Goal: Navigation & Orientation: Find specific page/section

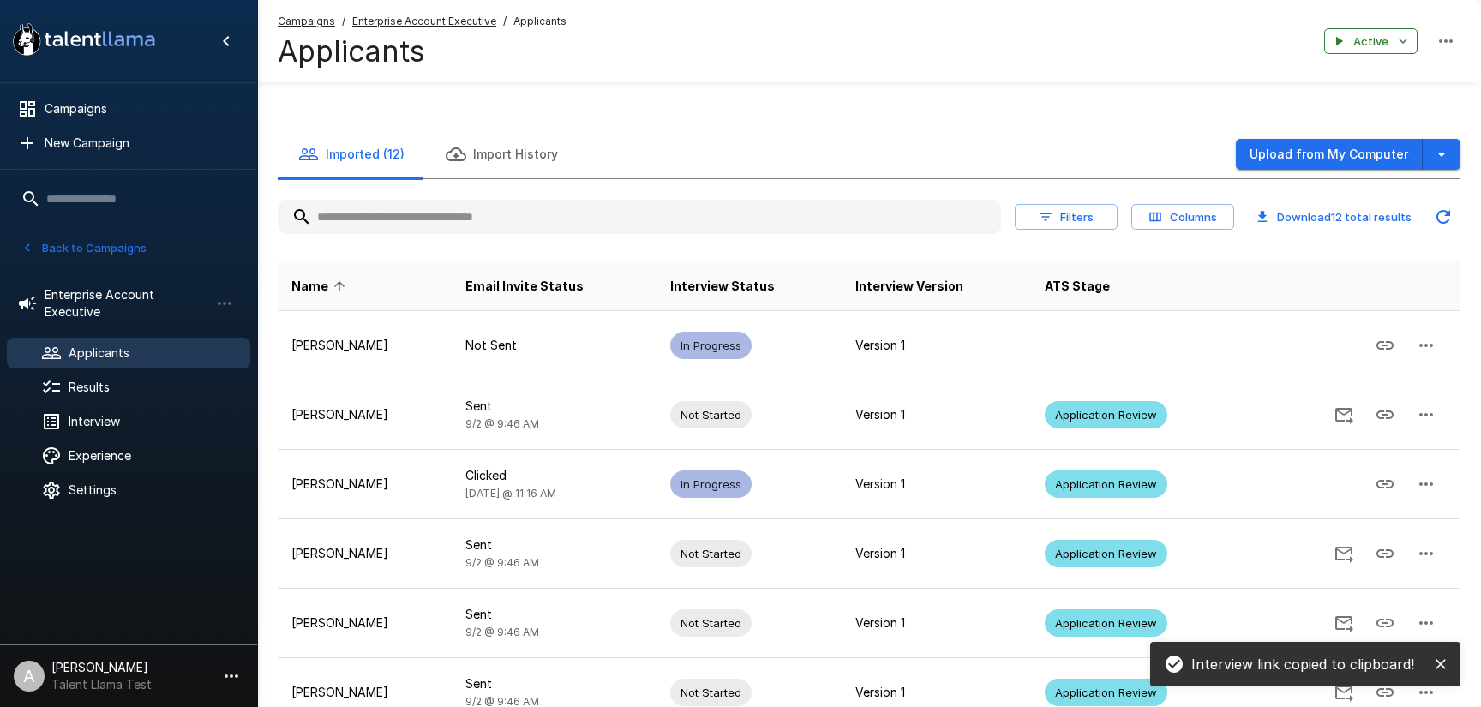
click at [239, 665] on button "button" at bounding box center [231, 676] width 29 height 29
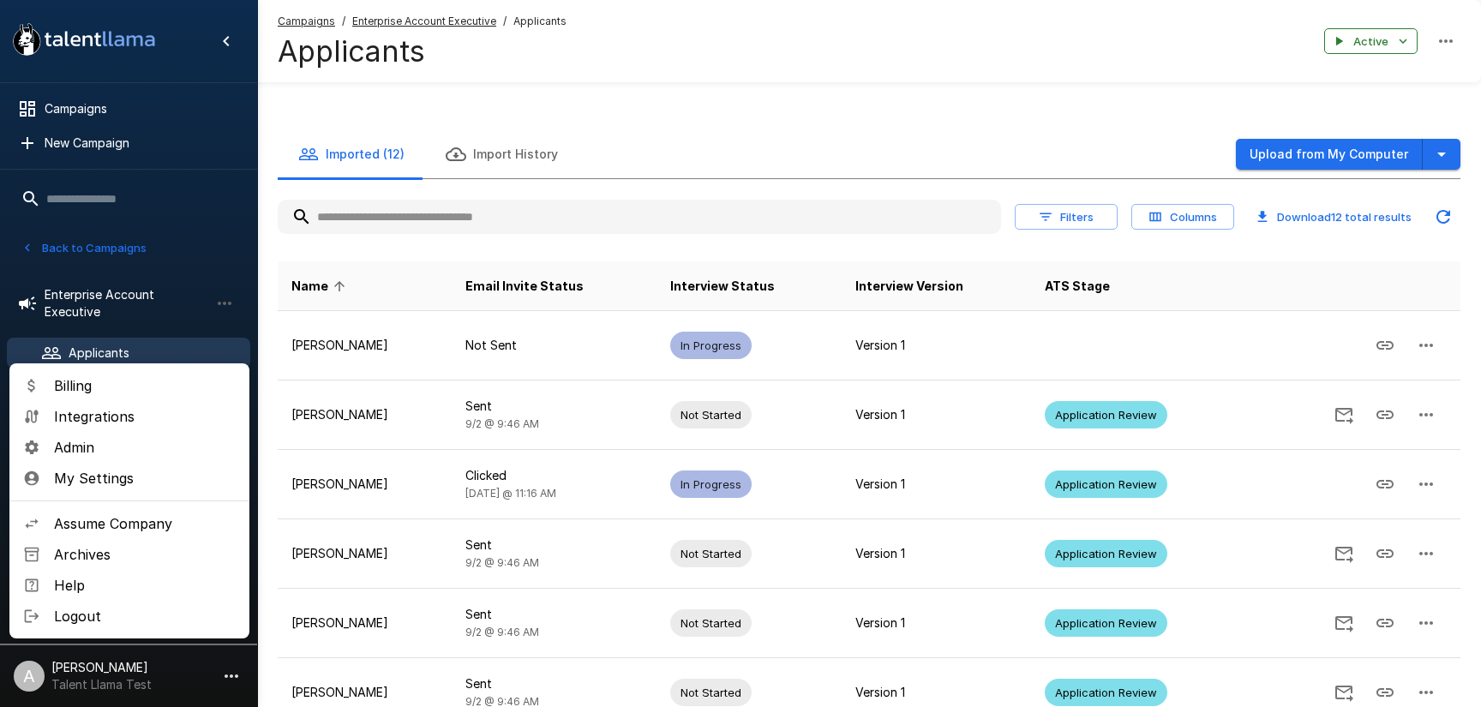
click at [111, 524] on span "Assume Company" at bounding box center [145, 523] width 182 height 21
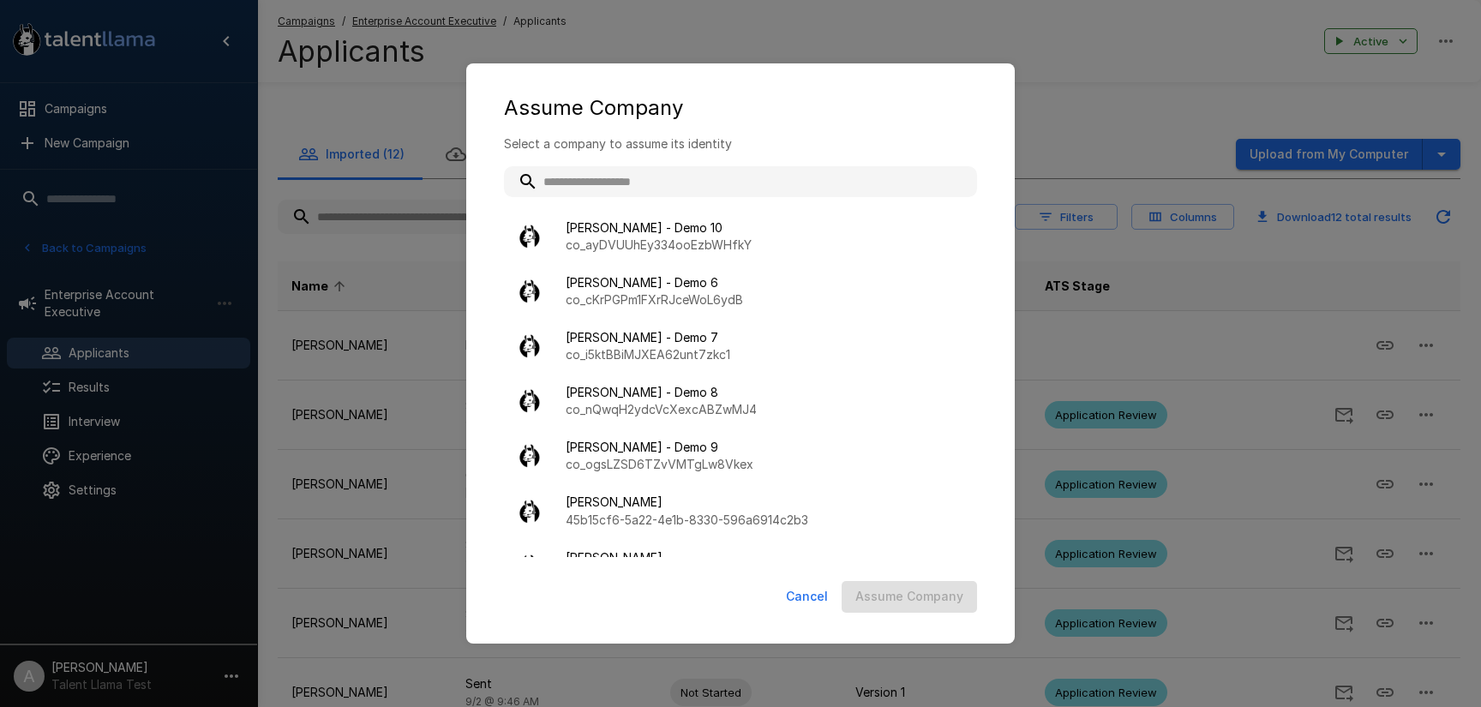
click at [603, 183] on input "text" at bounding box center [740, 181] width 473 height 31
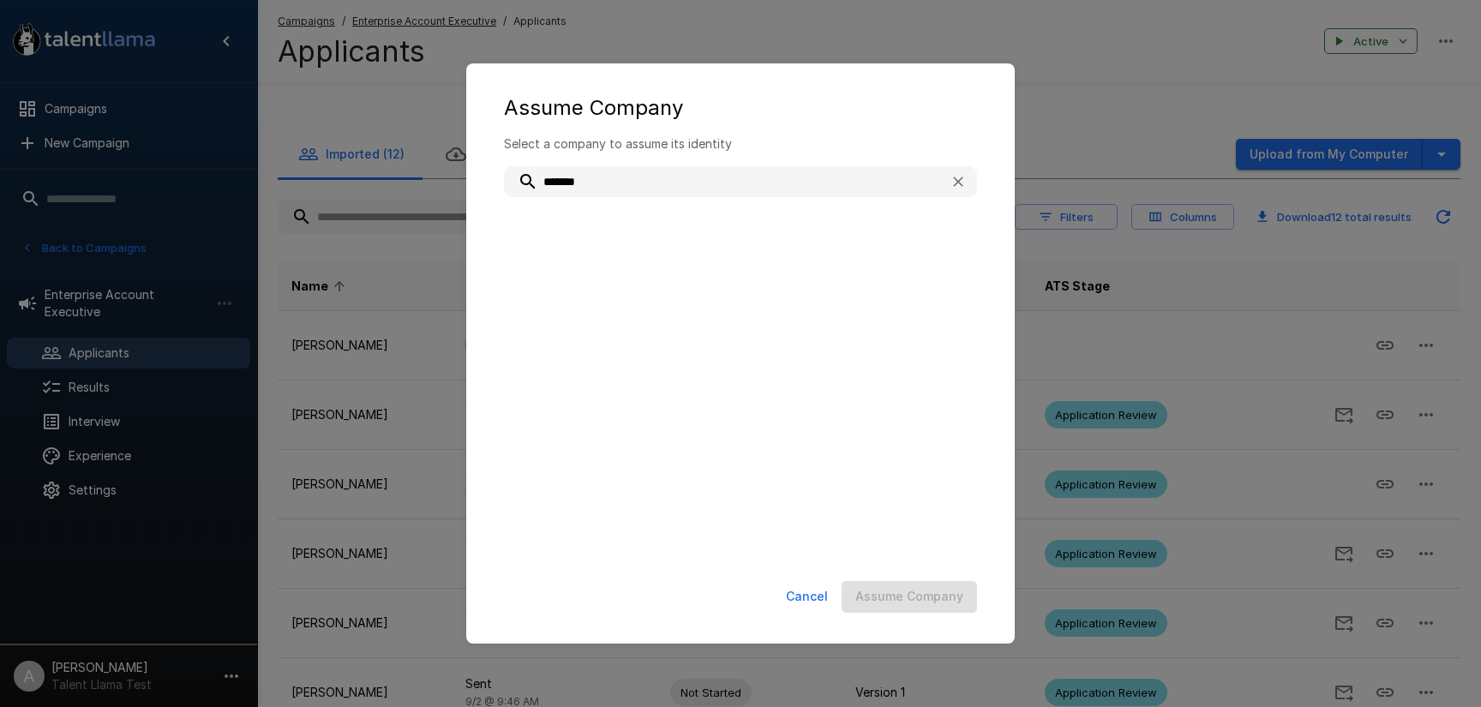
type input "********"
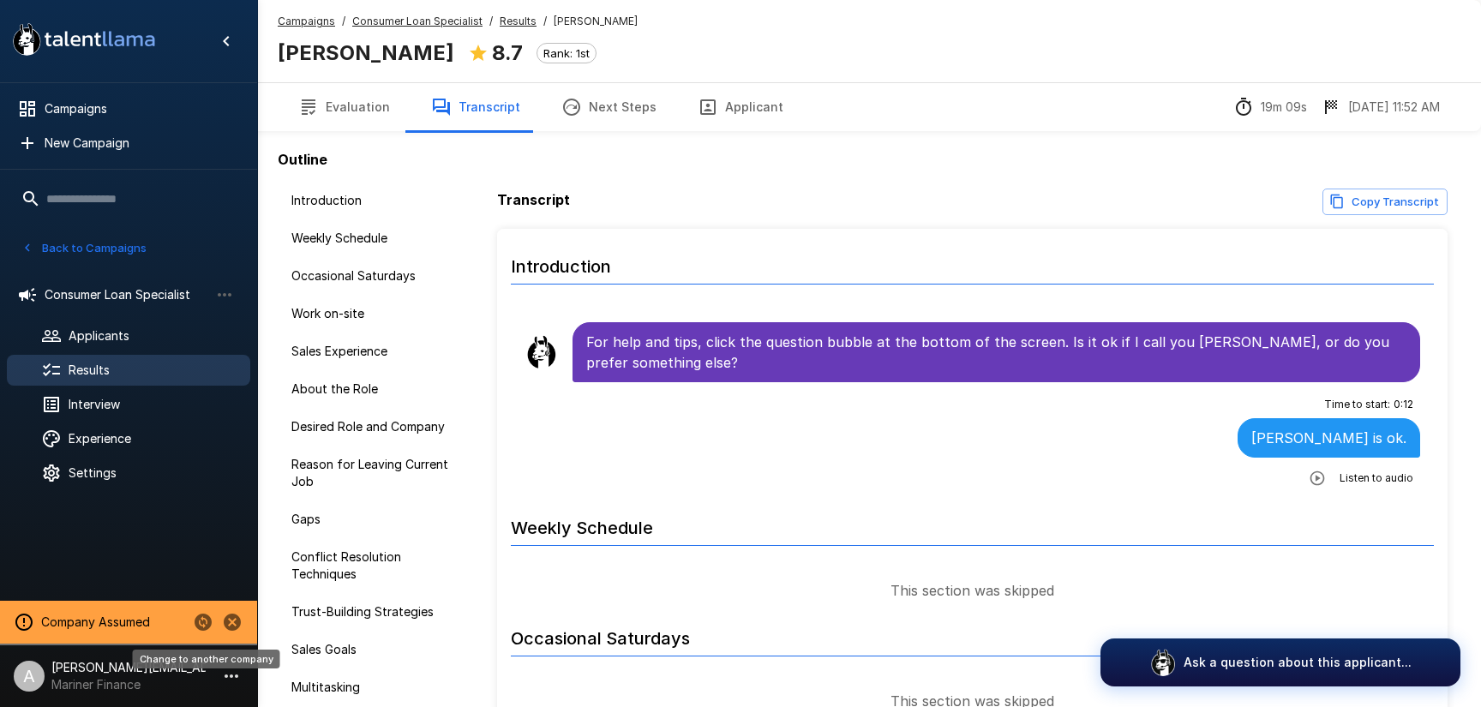
click at [208, 622] on icon "Change to another company" at bounding box center [203, 622] width 17 height 17
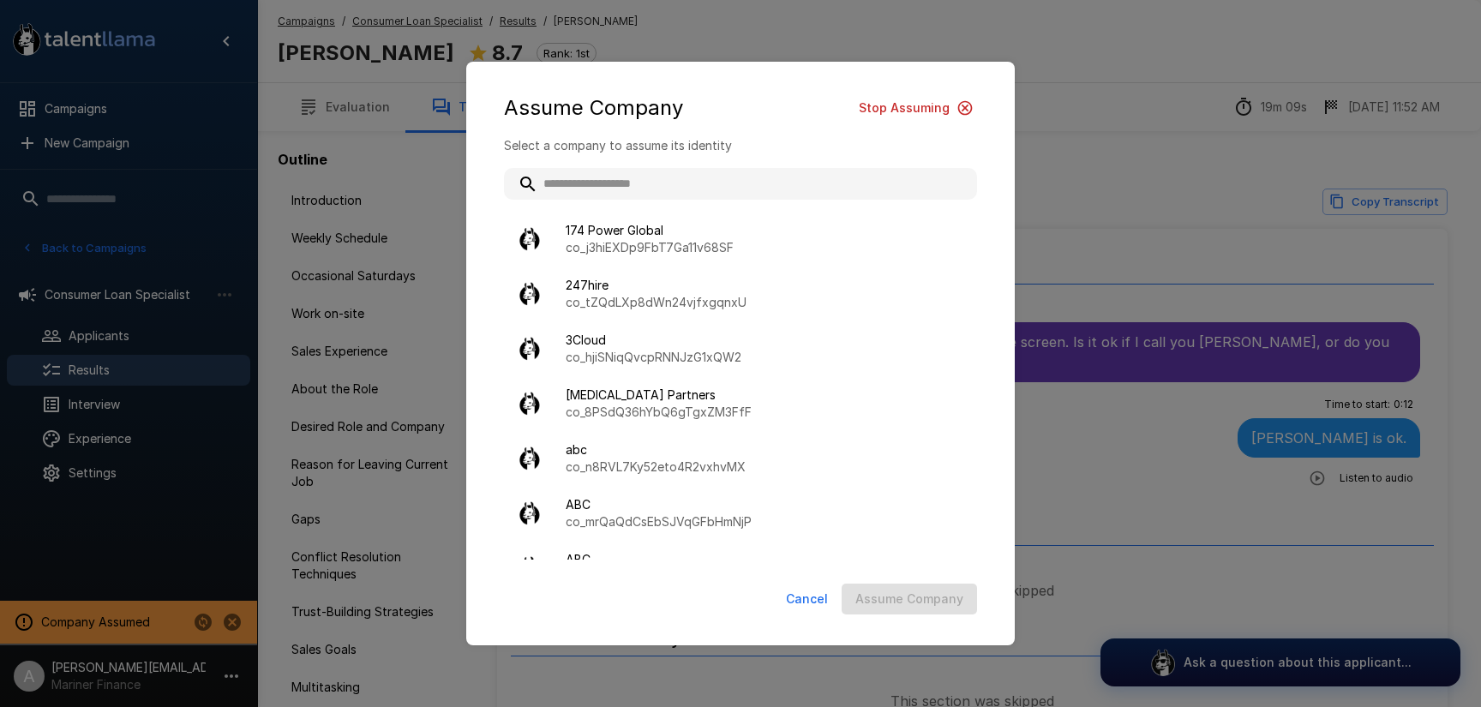
click at [639, 186] on input "text" at bounding box center [740, 183] width 473 height 31
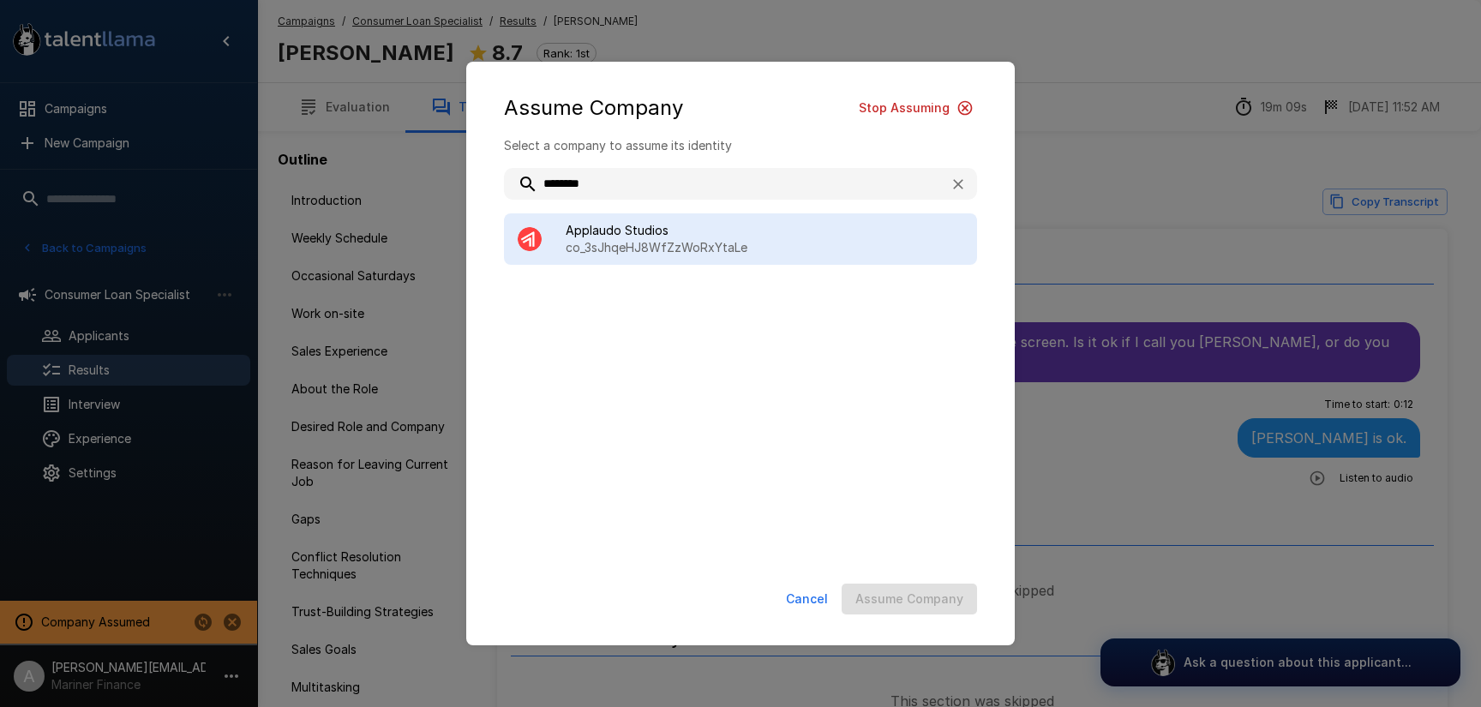
type input "********"
click at [652, 252] on p "co_3sJhqeHJ8WfZzWoRxYtaLe" at bounding box center [765, 247] width 398 height 17
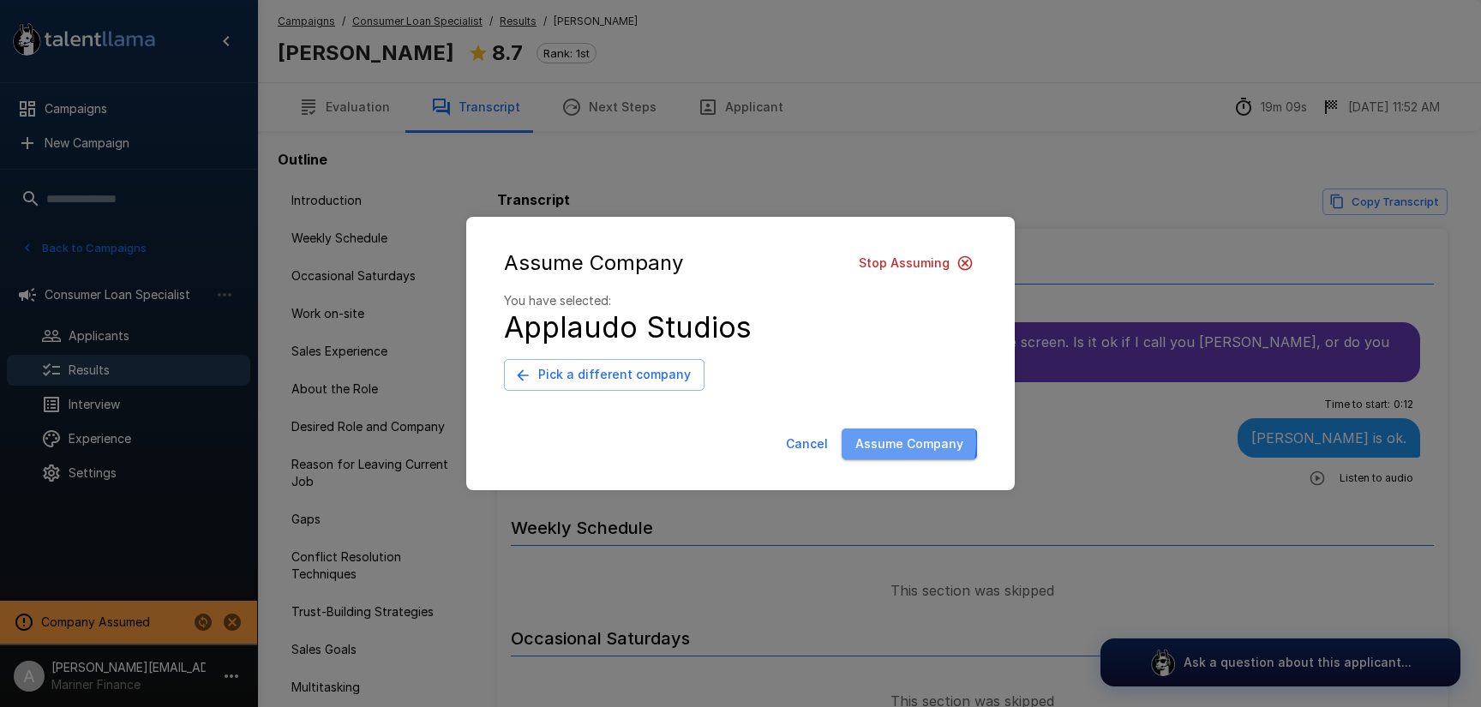
click at [896, 442] on button "Assume Company" at bounding box center [909, 445] width 135 height 32
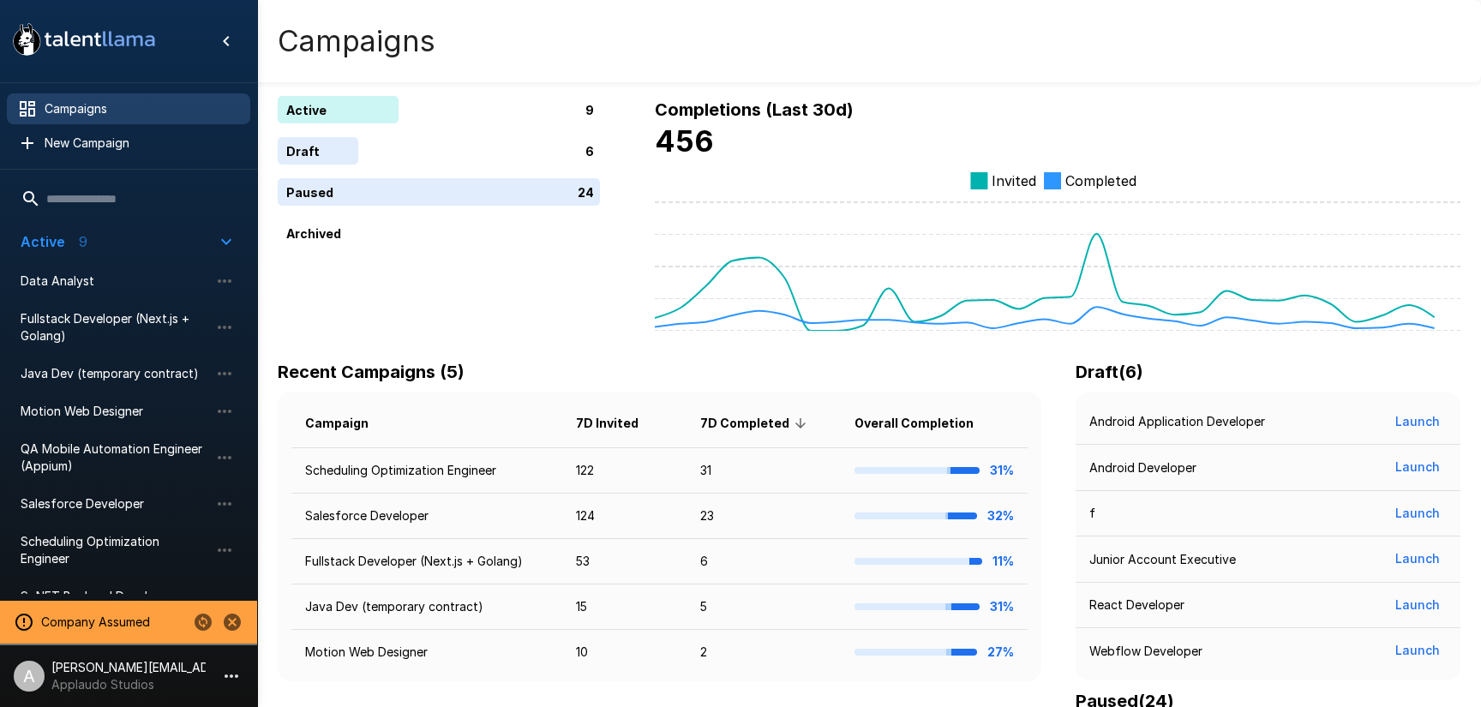
click at [230, 682] on icon "button" at bounding box center [231, 676] width 21 height 21
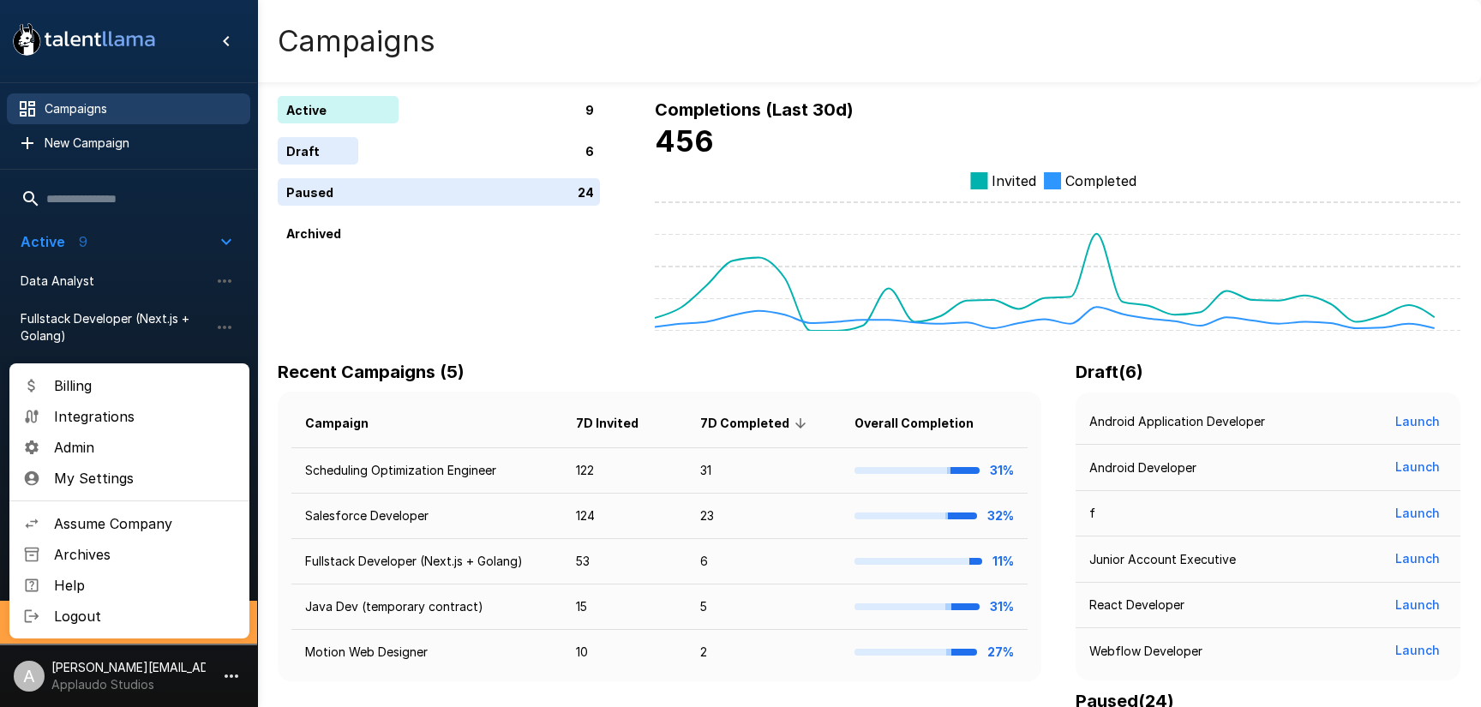
click at [81, 393] on span "Billing" at bounding box center [145, 385] width 182 height 21
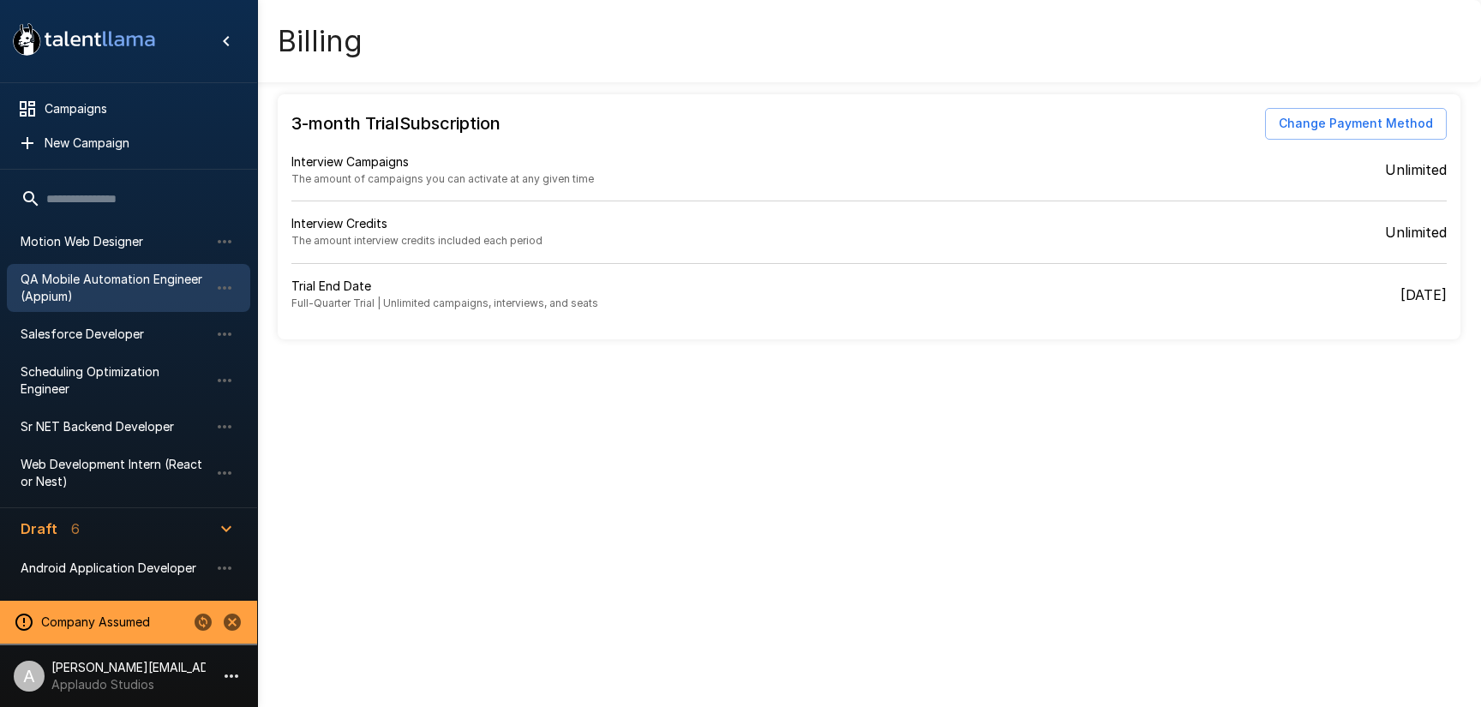
scroll to position [399, 0]
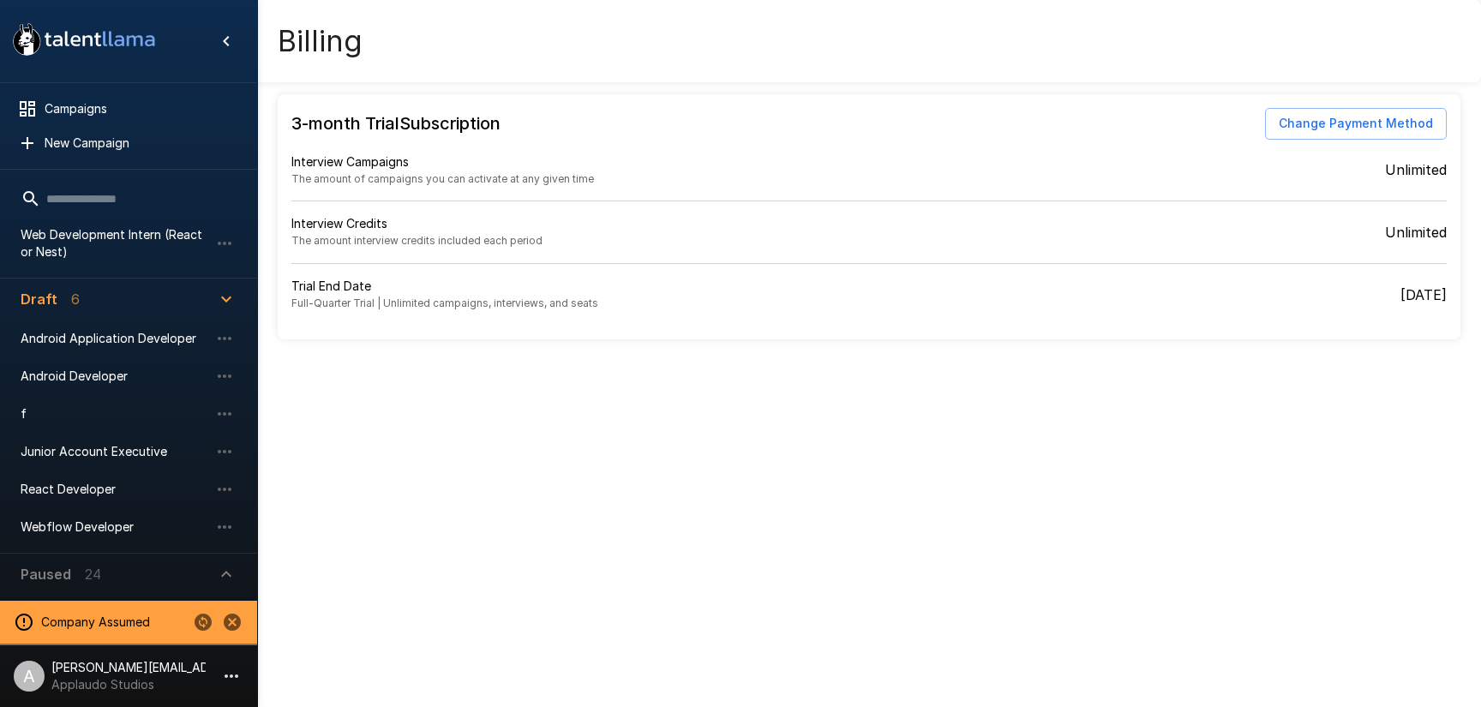
click at [178, 656] on li "A adam+prodtest1@talentllama.com Applaudo Studios" at bounding box center [128, 672] width 257 height 55
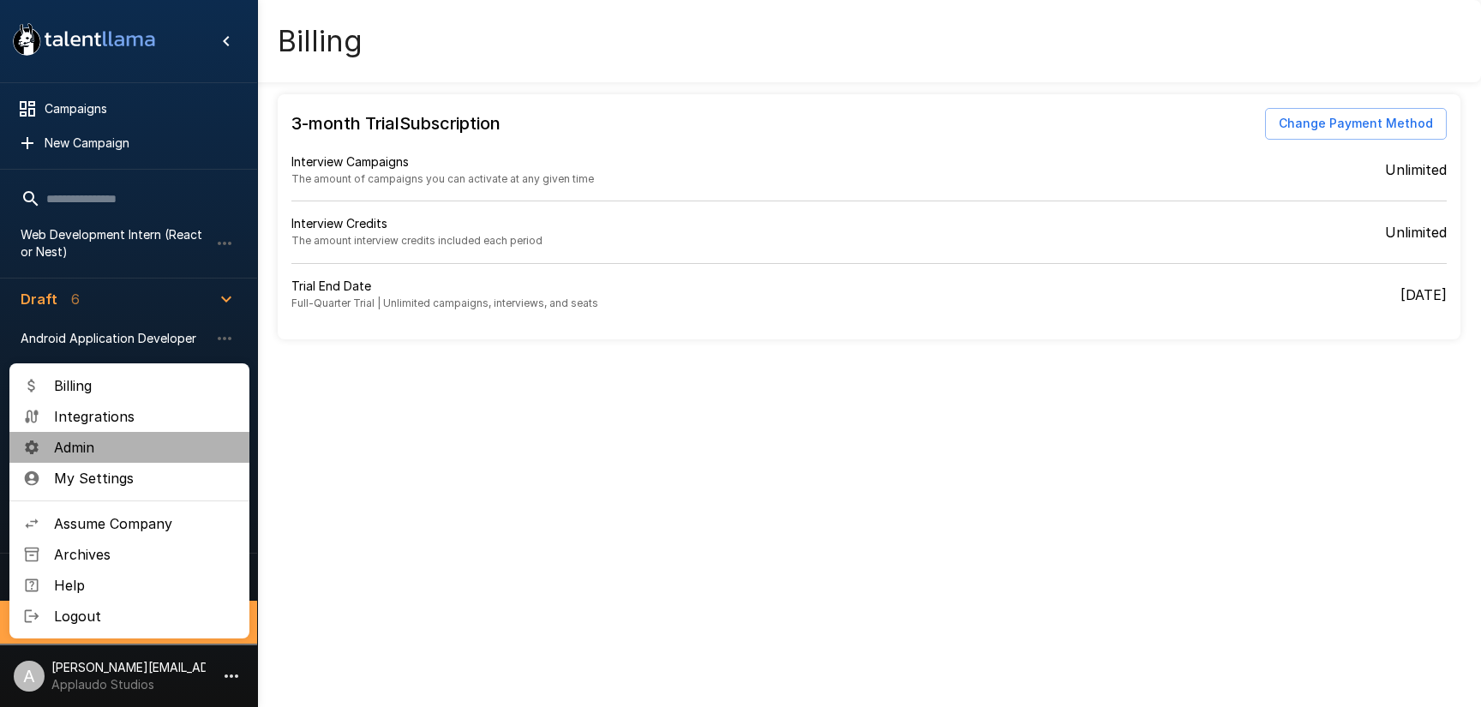
click at [107, 456] on span "Admin" at bounding box center [145, 447] width 182 height 21
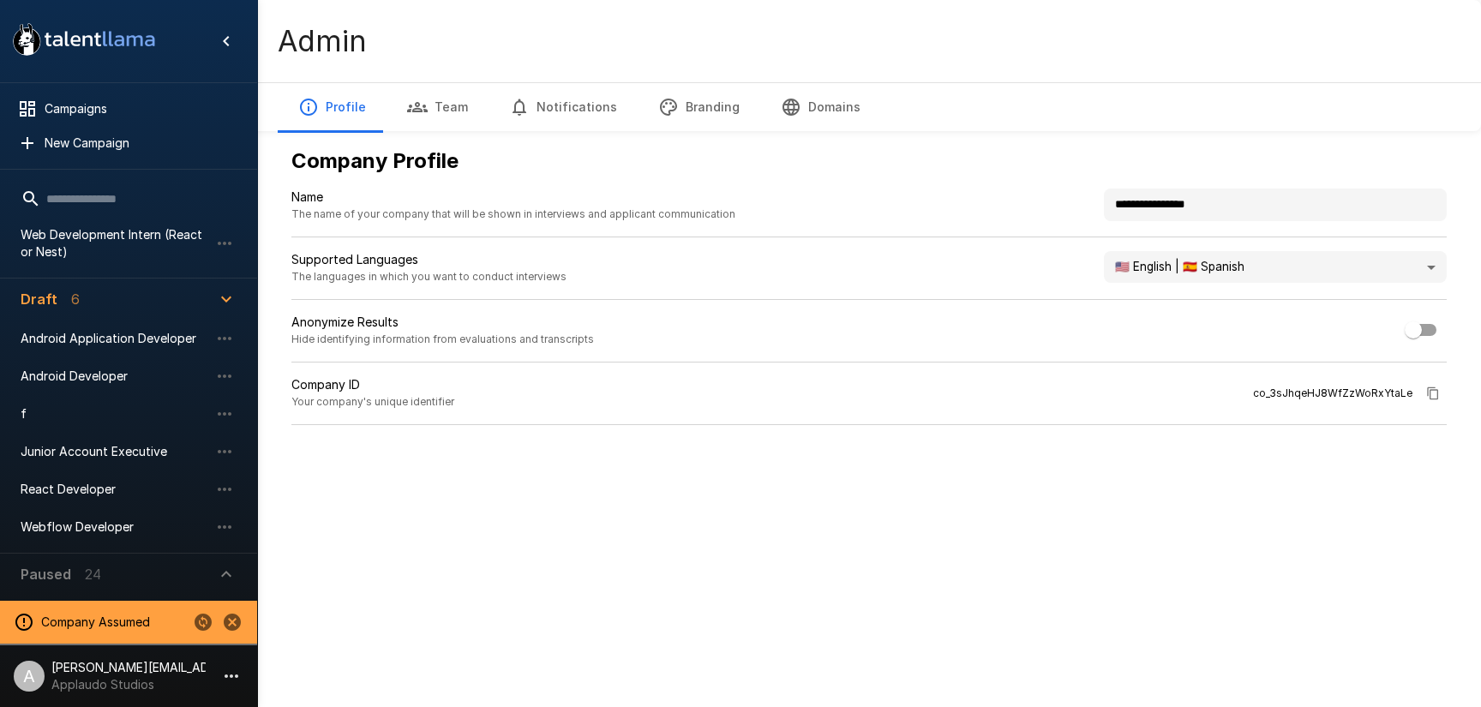
click at [696, 112] on button "Branding" at bounding box center [699, 107] width 123 height 48
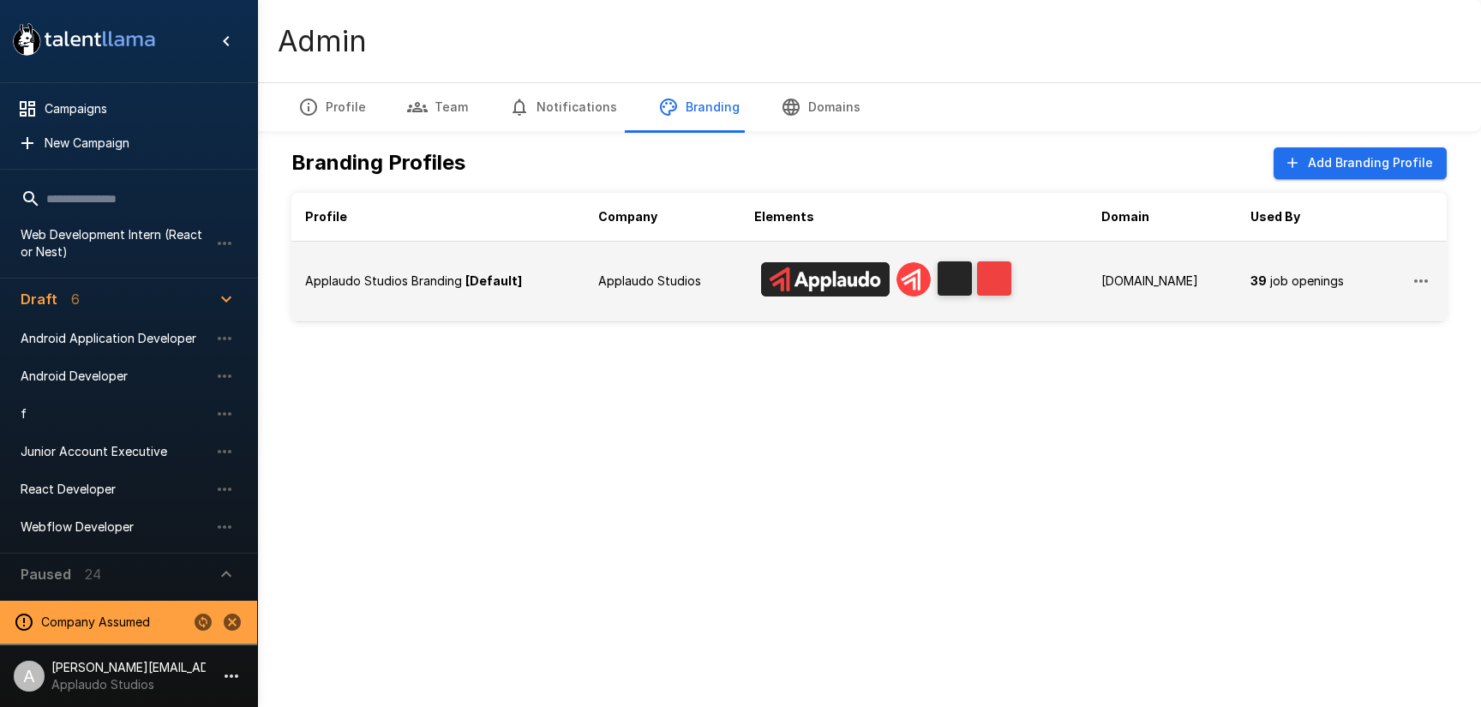
click at [454, 306] on td "Applaudo Studios Branding [Default]" at bounding box center [437, 281] width 293 height 81
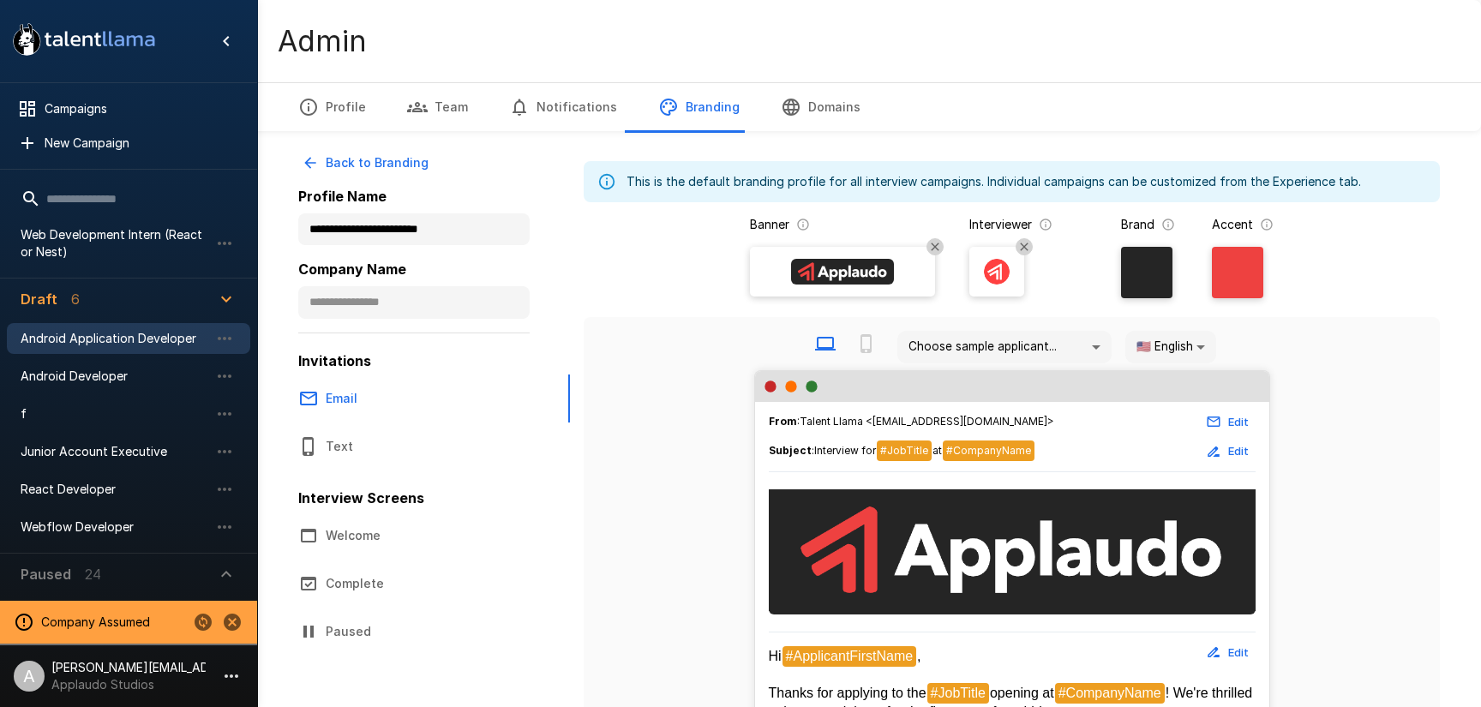
click at [96, 345] on span "Android Application Developer" at bounding box center [115, 338] width 189 height 17
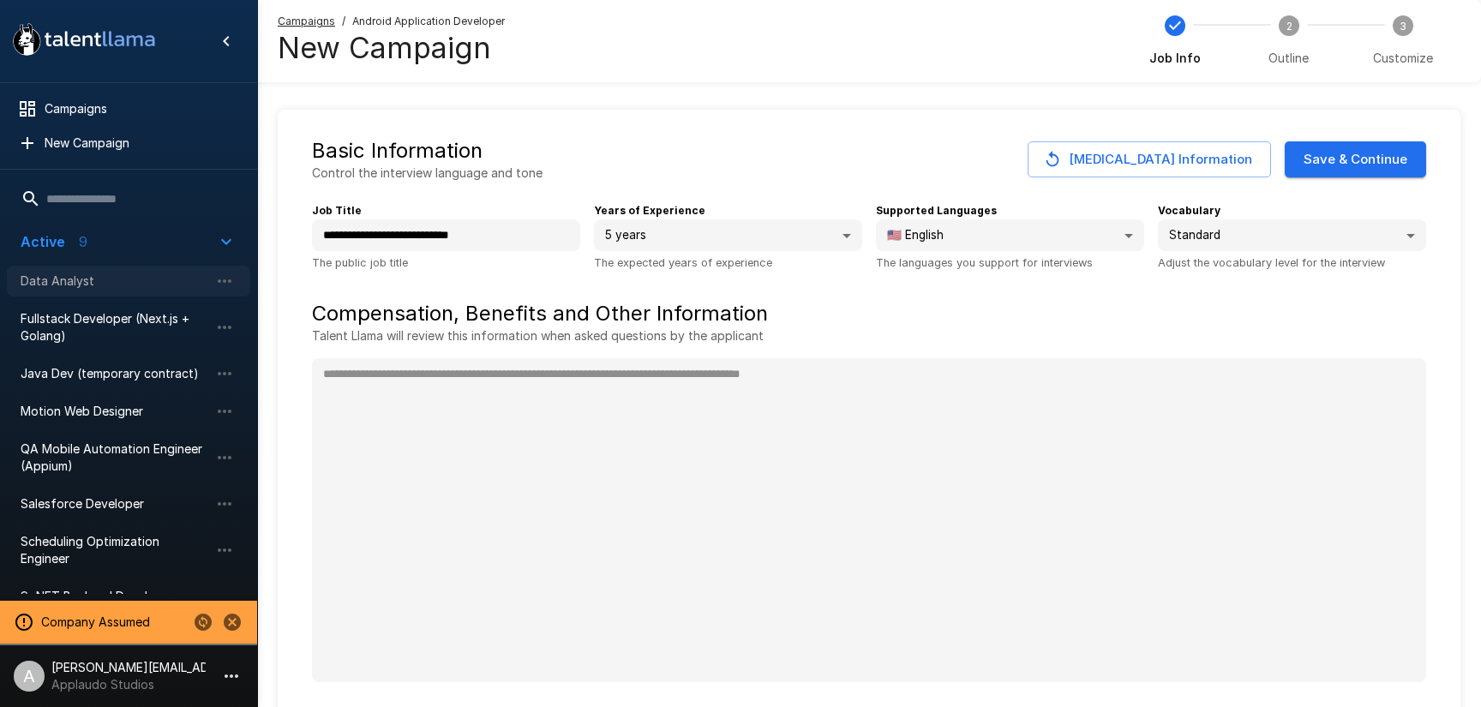
click at [93, 279] on span "Data Analyst" at bounding box center [115, 281] width 189 height 17
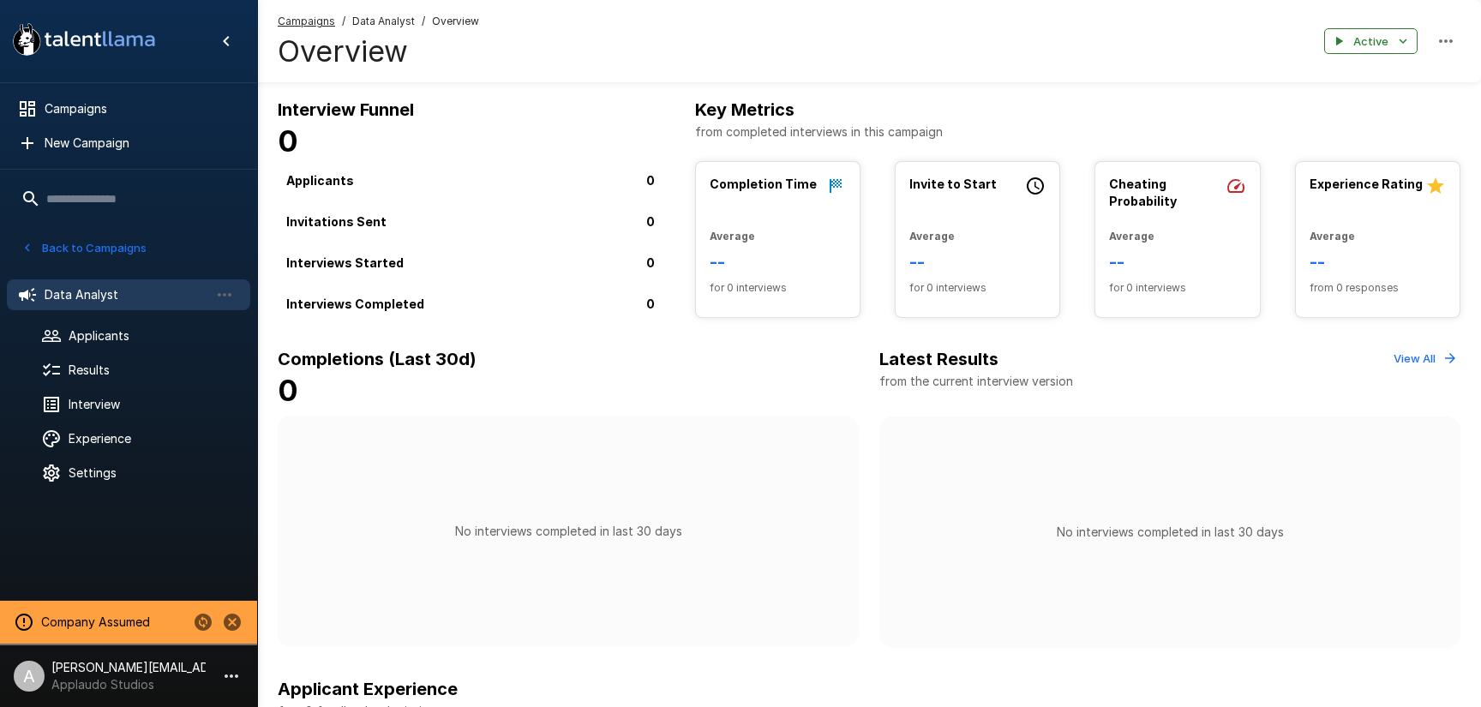
click at [94, 243] on button "Back to Campaigns" at bounding box center [84, 248] width 134 height 27
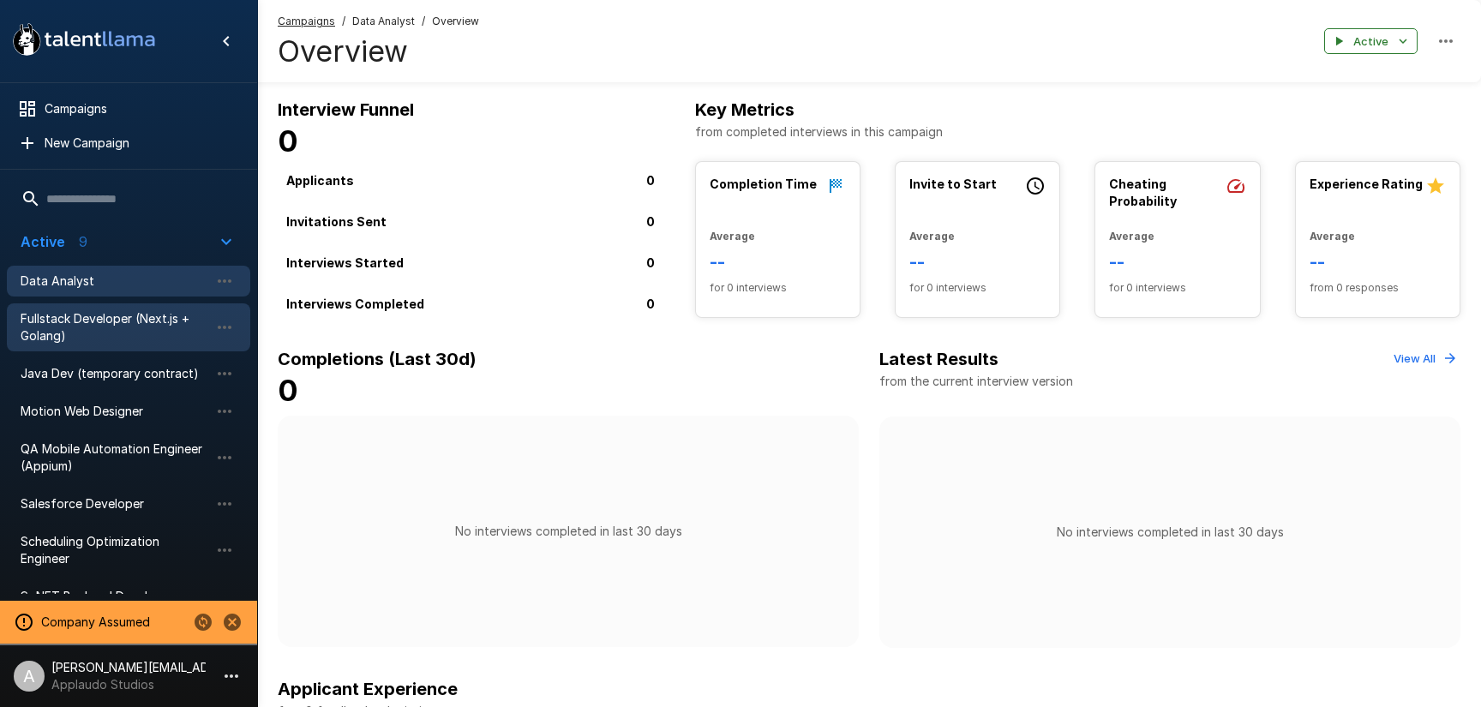
click at [81, 335] on span "Fullstack Developer (Next.js + Golang)" at bounding box center [115, 327] width 189 height 34
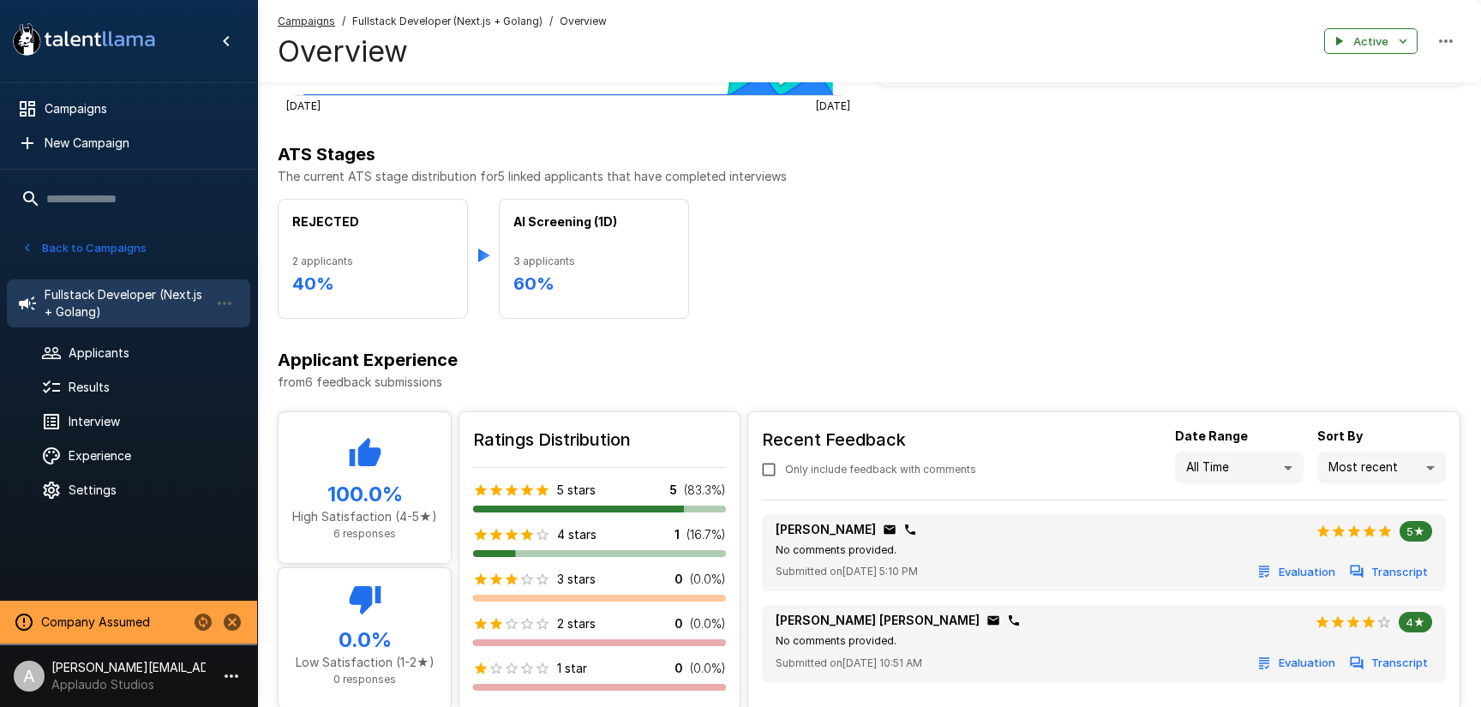
scroll to position [632, 0]
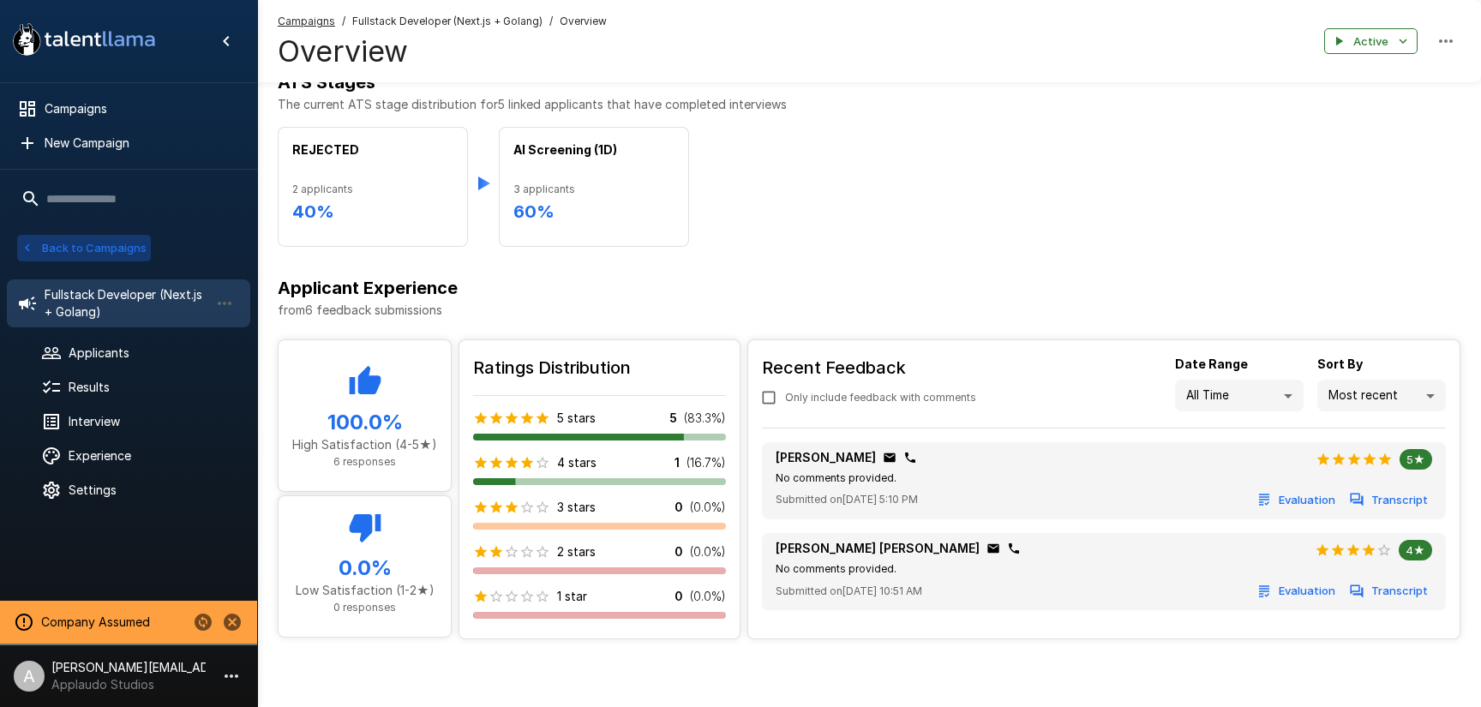
click at [103, 251] on button "Back to Campaigns" at bounding box center [84, 248] width 134 height 27
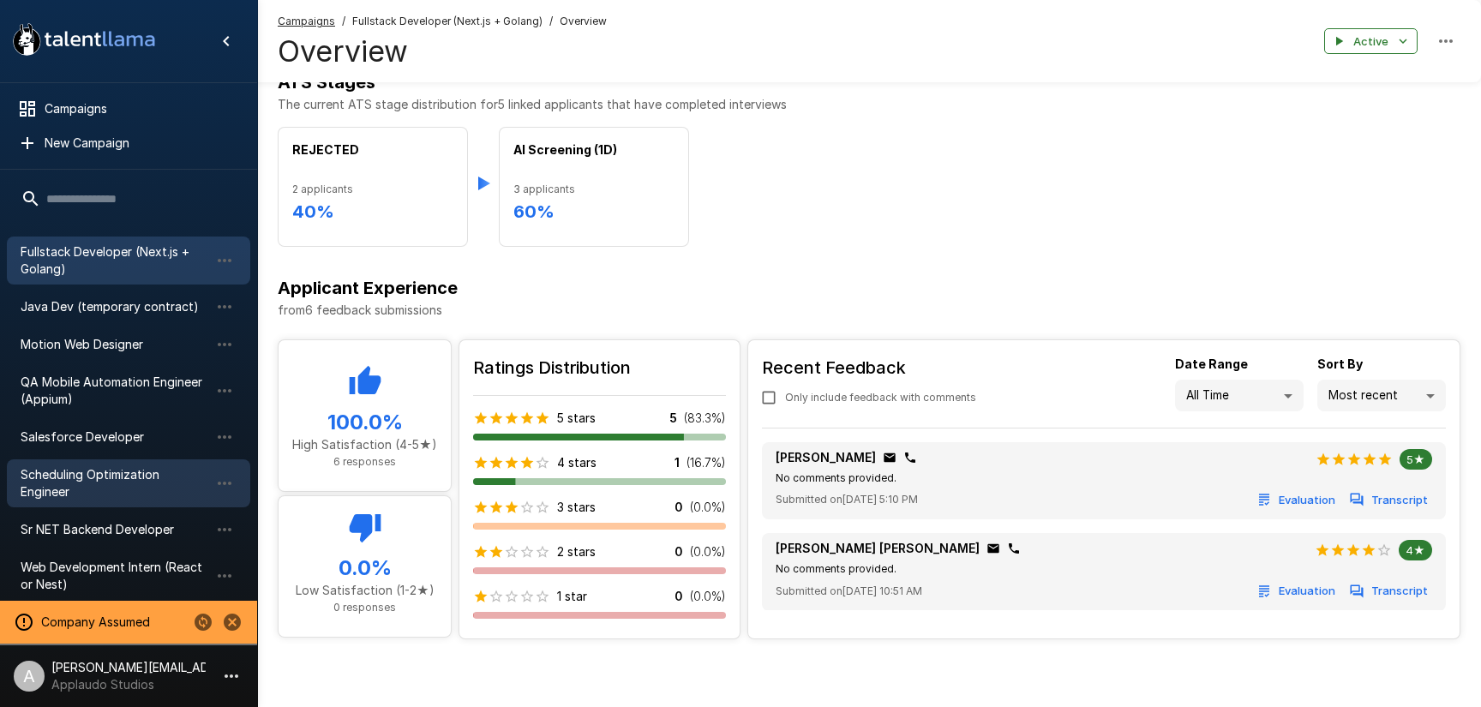
scroll to position [77, 0]
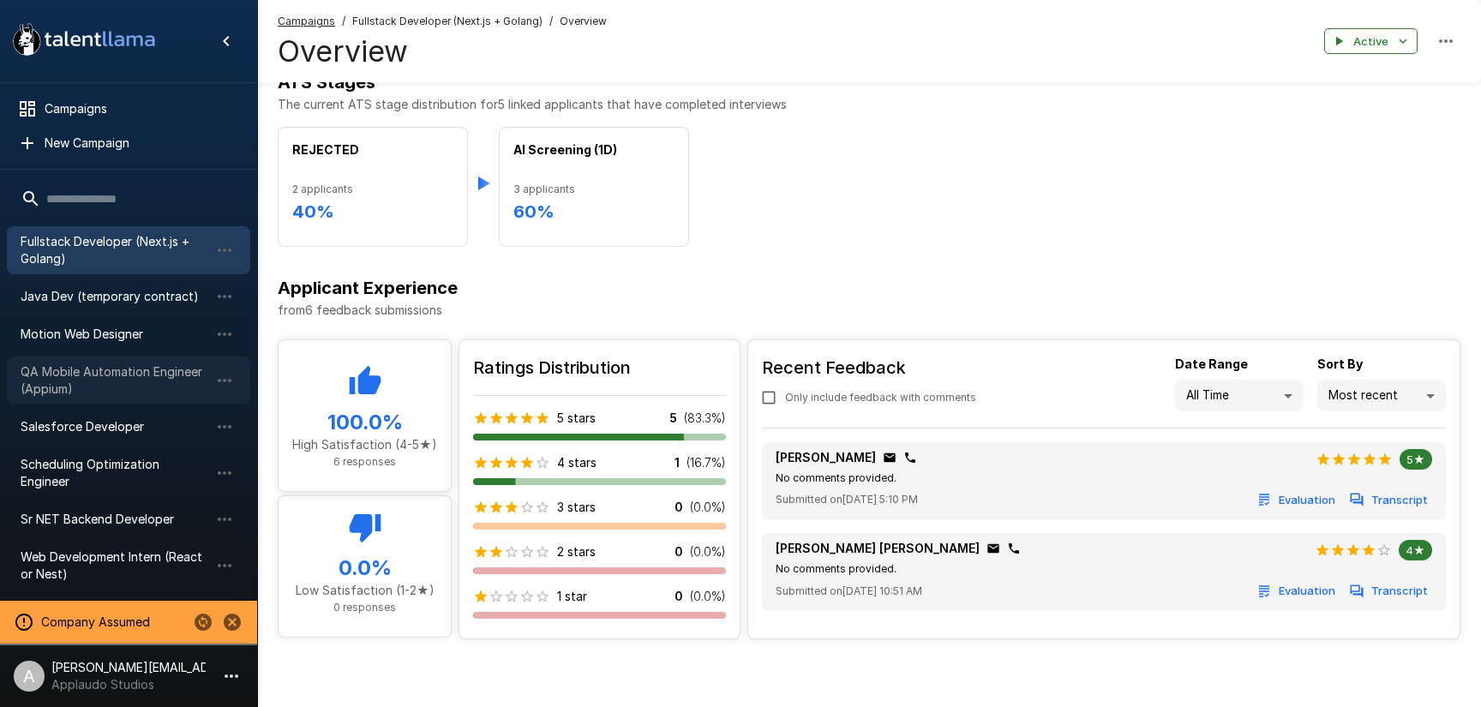
click at [105, 381] on span "QA Mobile Automation Engineer (Appium)" at bounding box center [115, 380] width 189 height 34
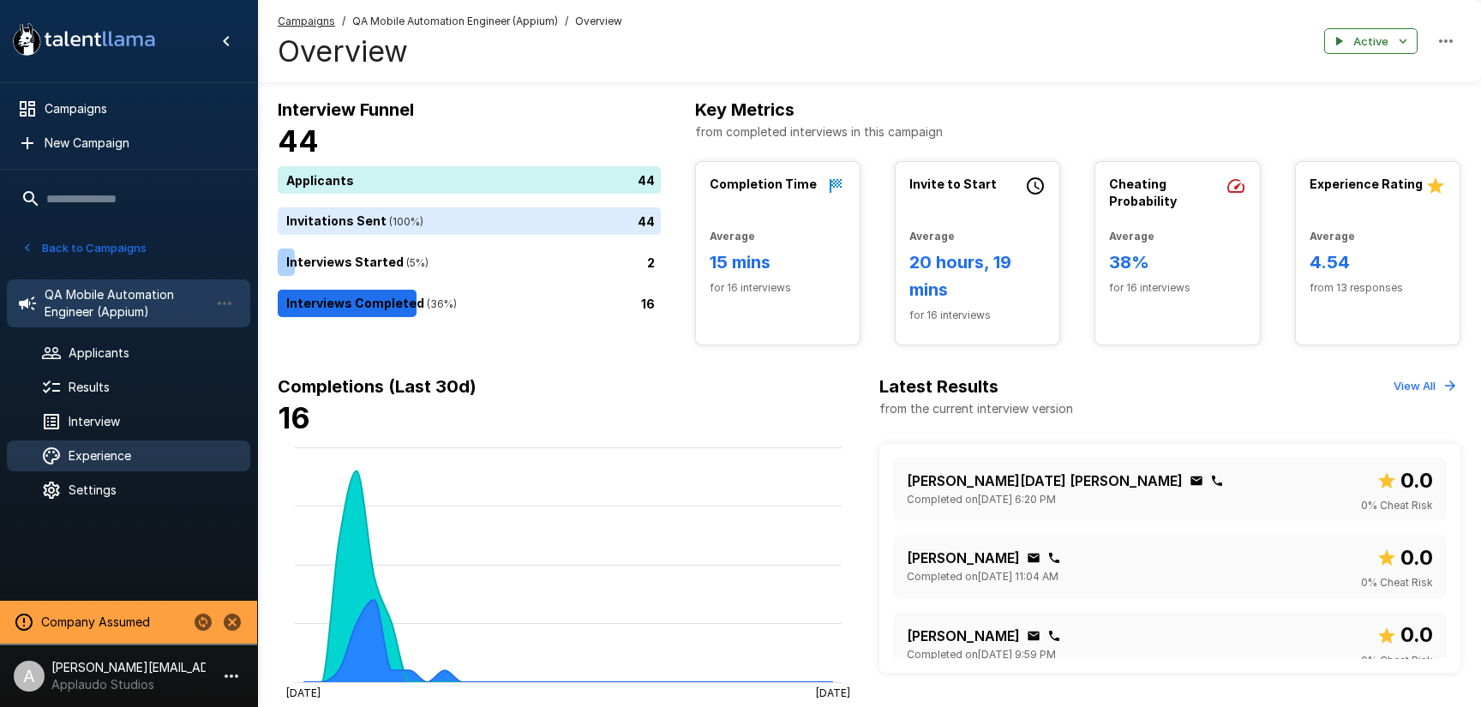
drag, startPoint x: 107, startPoint y: 451, endPoint x: 157, endPoint y: 447, distance: 49.9
click at [107, 451] on span "Experience" at bounding box center [153, 455] width 168 height 17
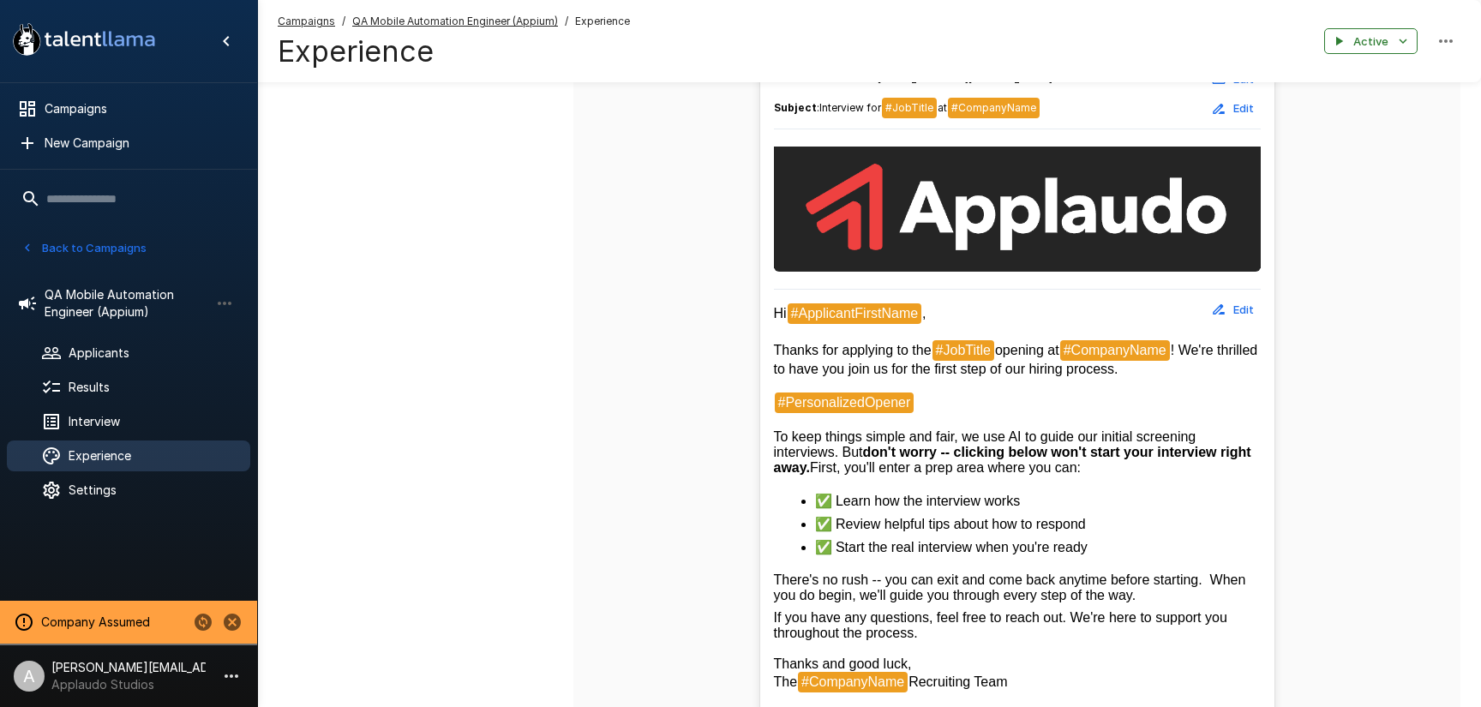
scroll to position [339, 0]
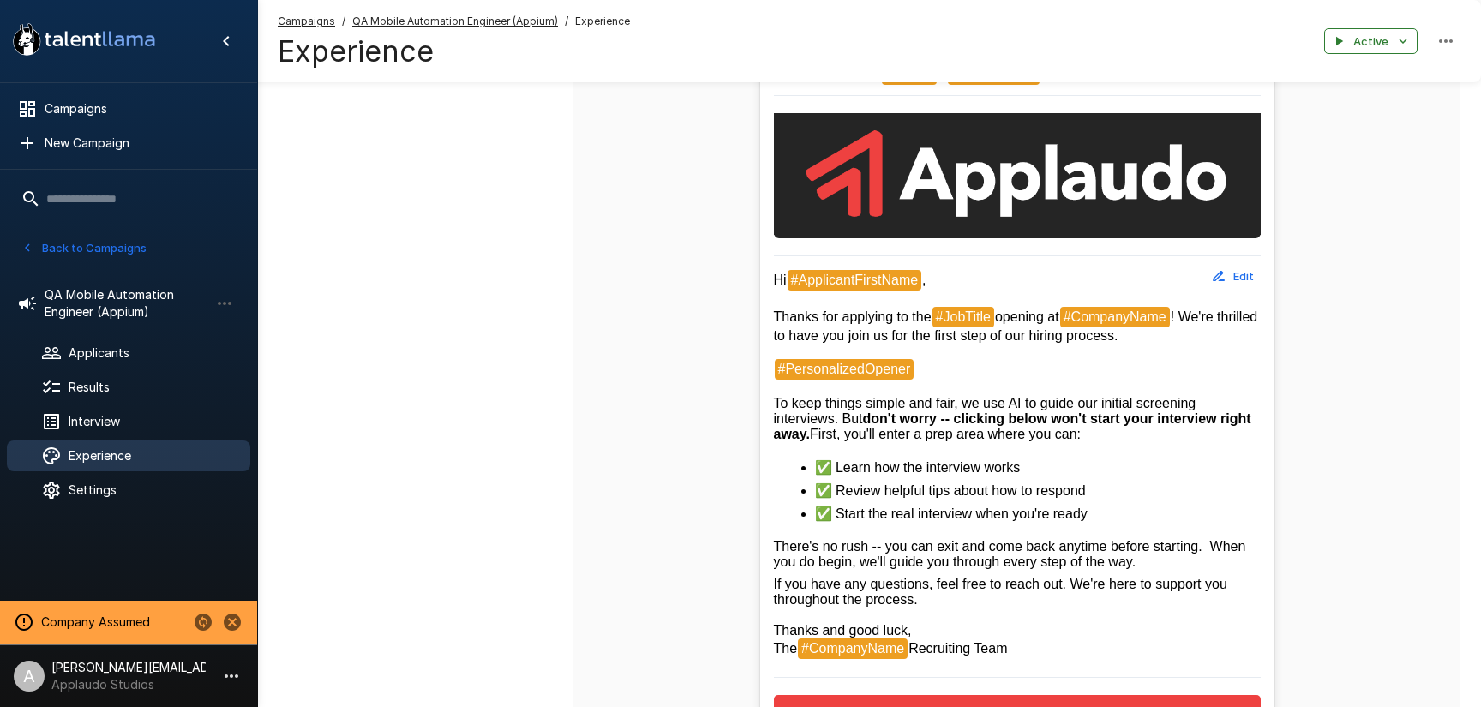
click at [121, 256] on button "Back to Campaigns" at bounding box center [84, 248] width 134 height 27
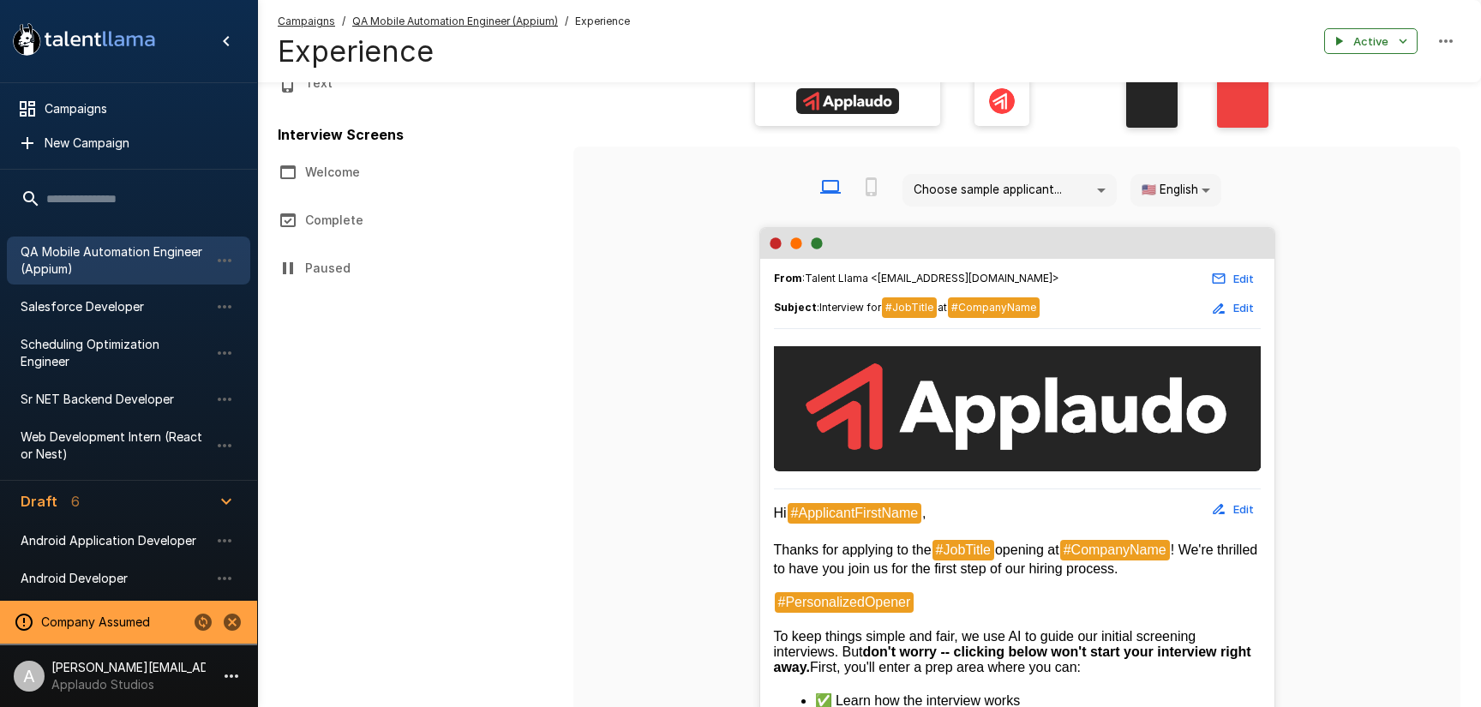
scroll to position [0, 0]
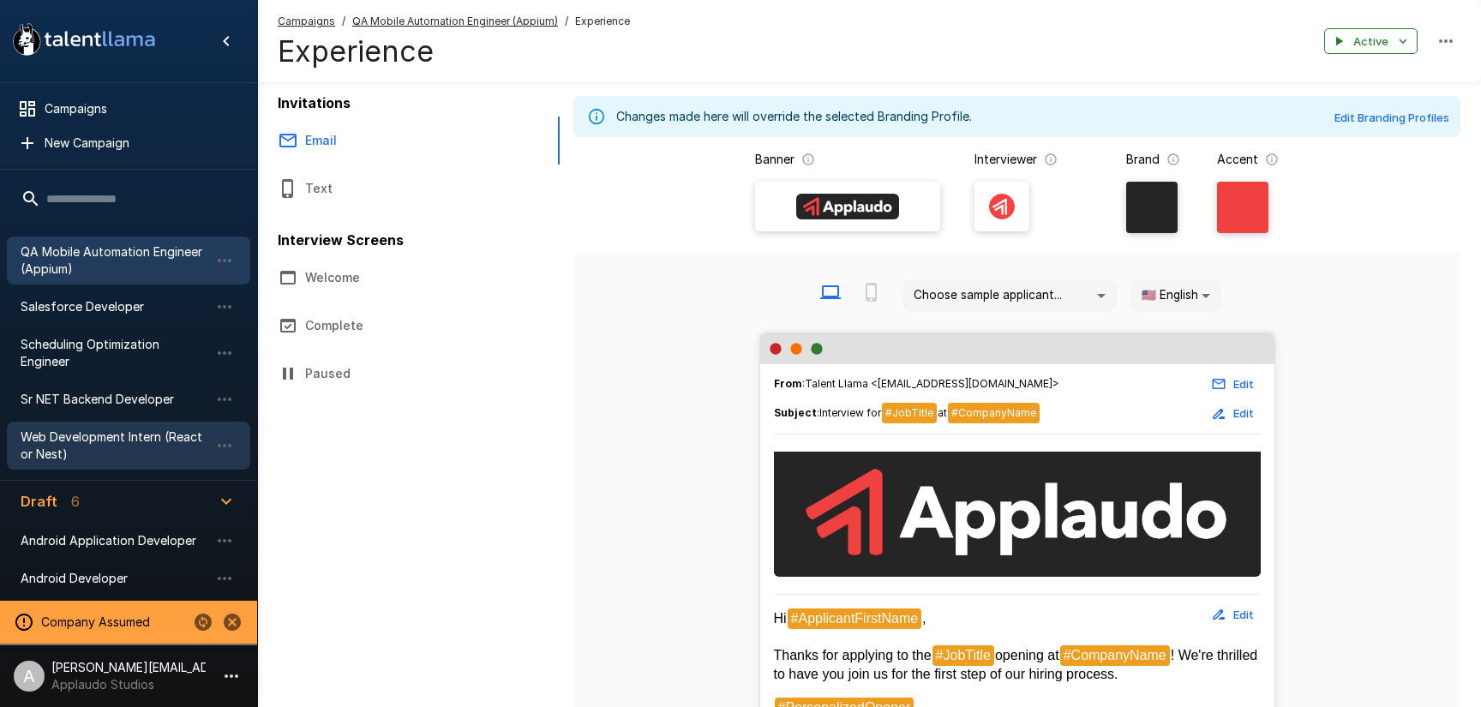
click at [114, 442] on span "Web Development Intern (React or Nest)" at bounding box center [115, 446] width 189 height 34
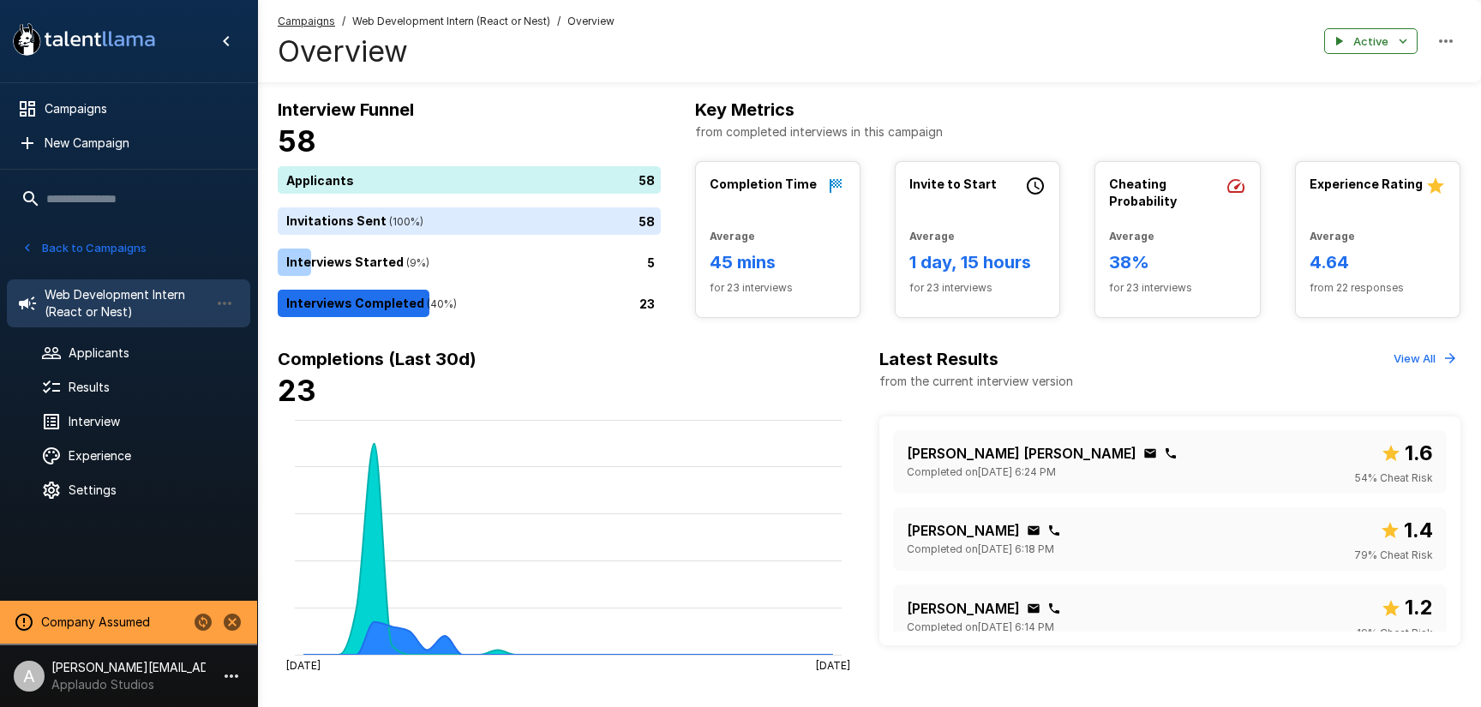
click at [69, 245] on button "Back to Campaigns" at bounding box center [84, 248] width 134 height 27
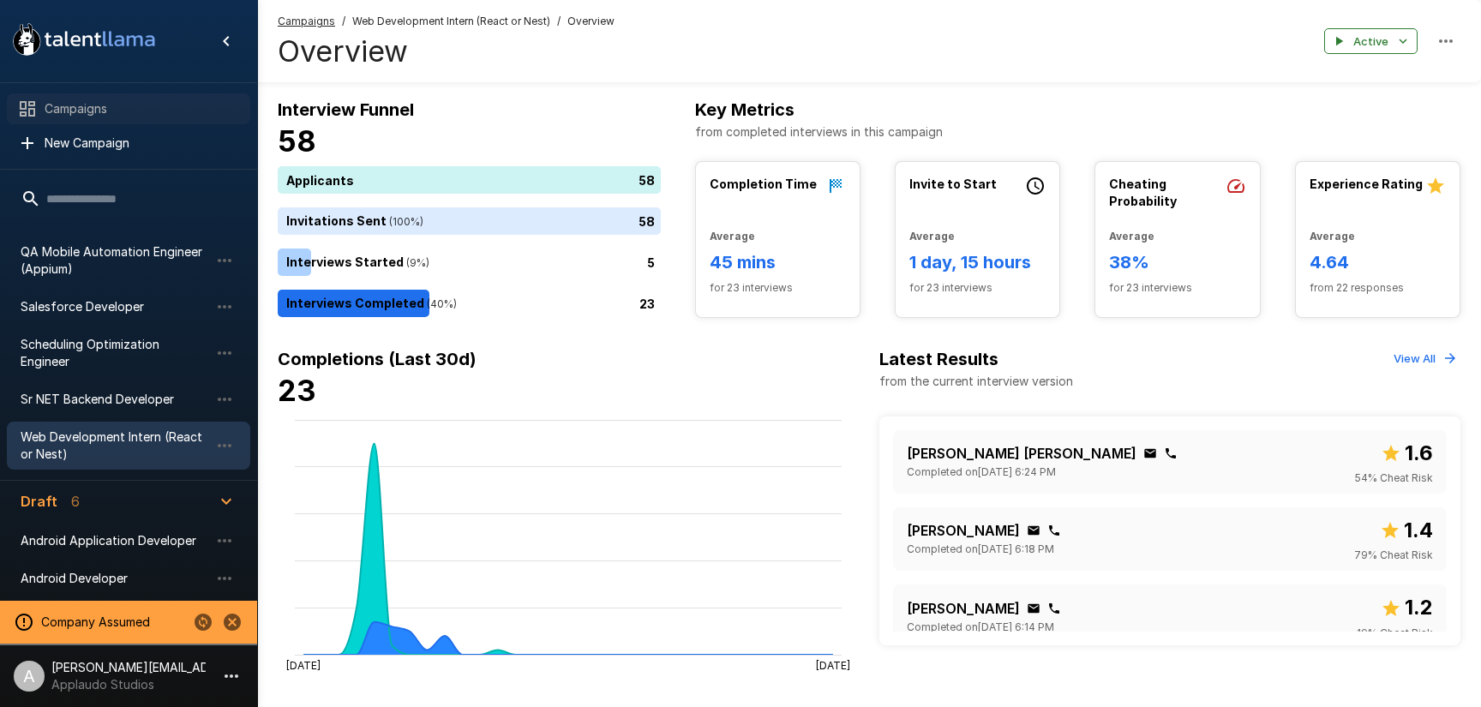
click at [82, 109] on span "Campaigns" at bounding box center [141, 108] width 192 height 17
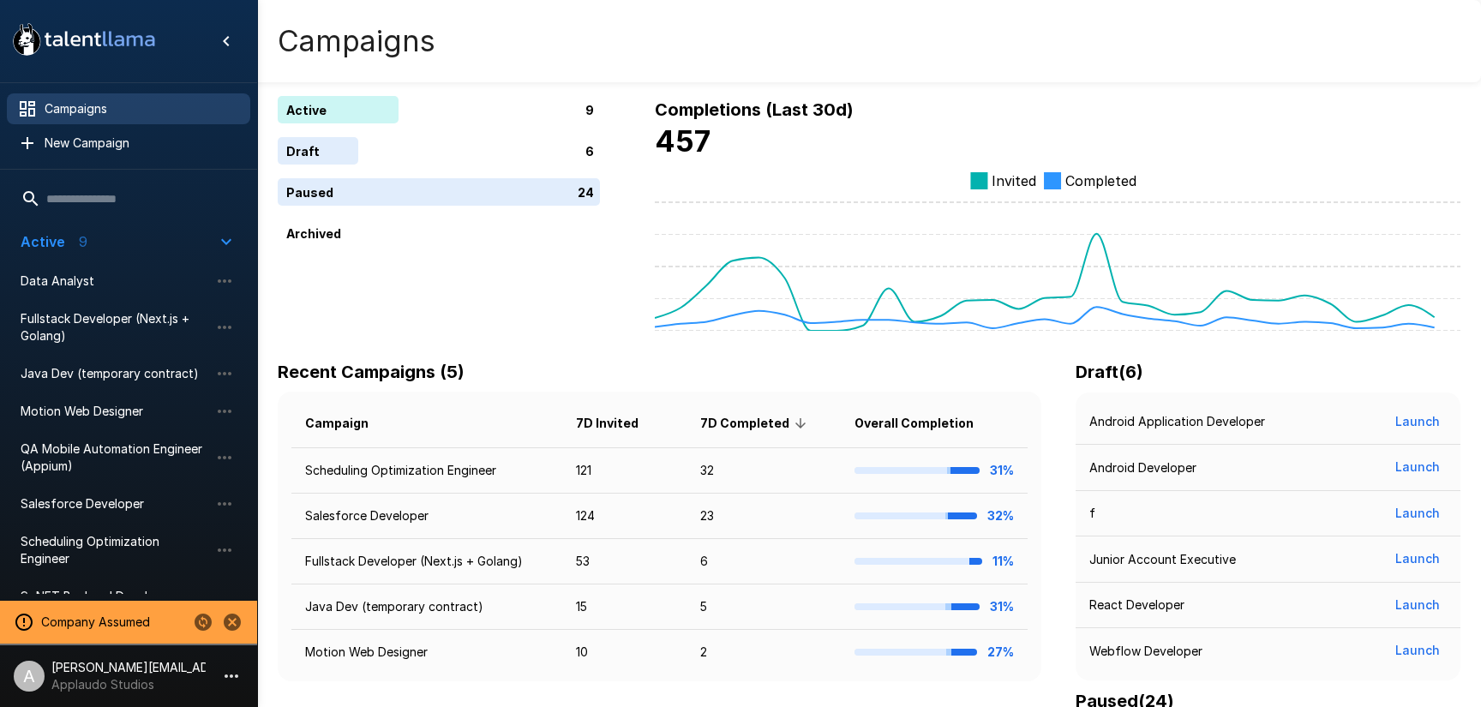
click at [102, 549] on span "Scheduling Optimization Engineer" at bounding box center [115, 550] width 189 height 34
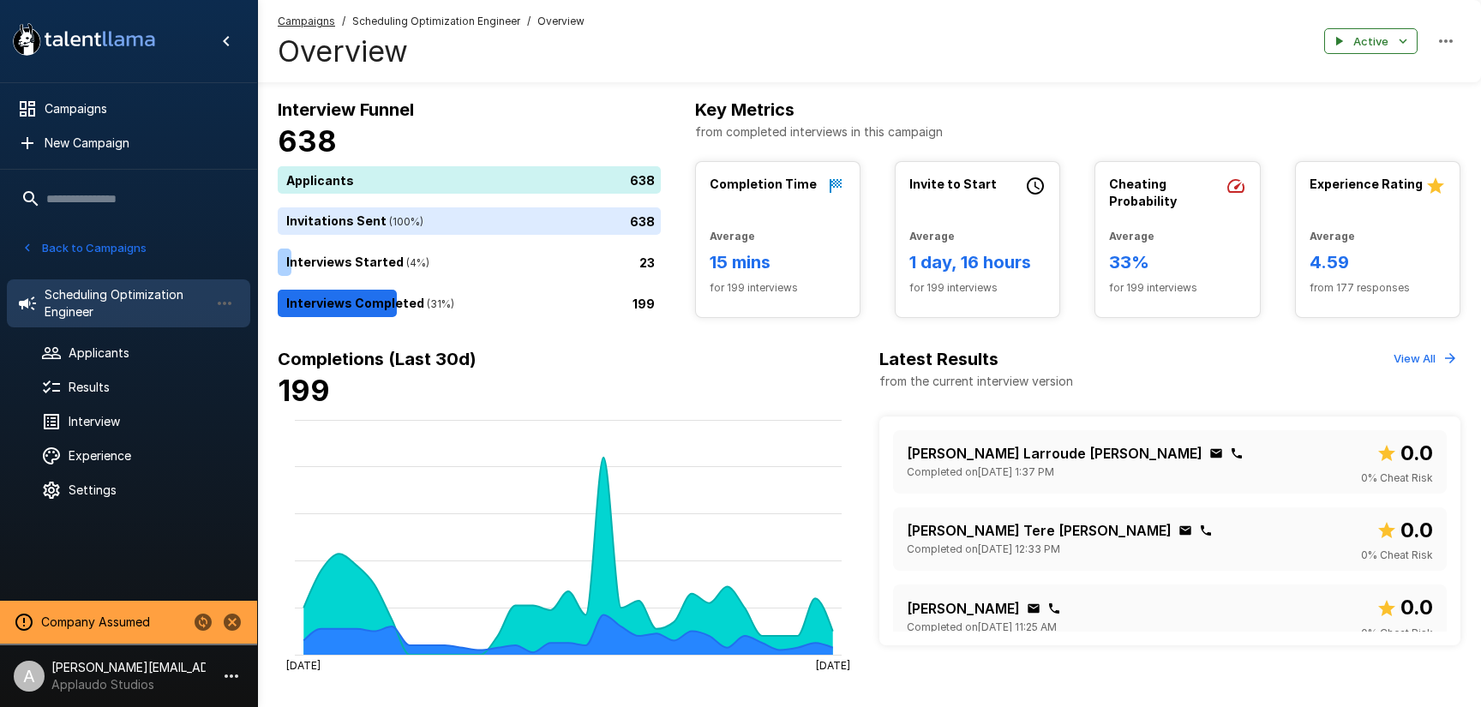
click at [229, 661] on li "A adam+prodtest1@talentllama.com Applaudo Studios" at bounding box center [128, 672] width 257 height 55
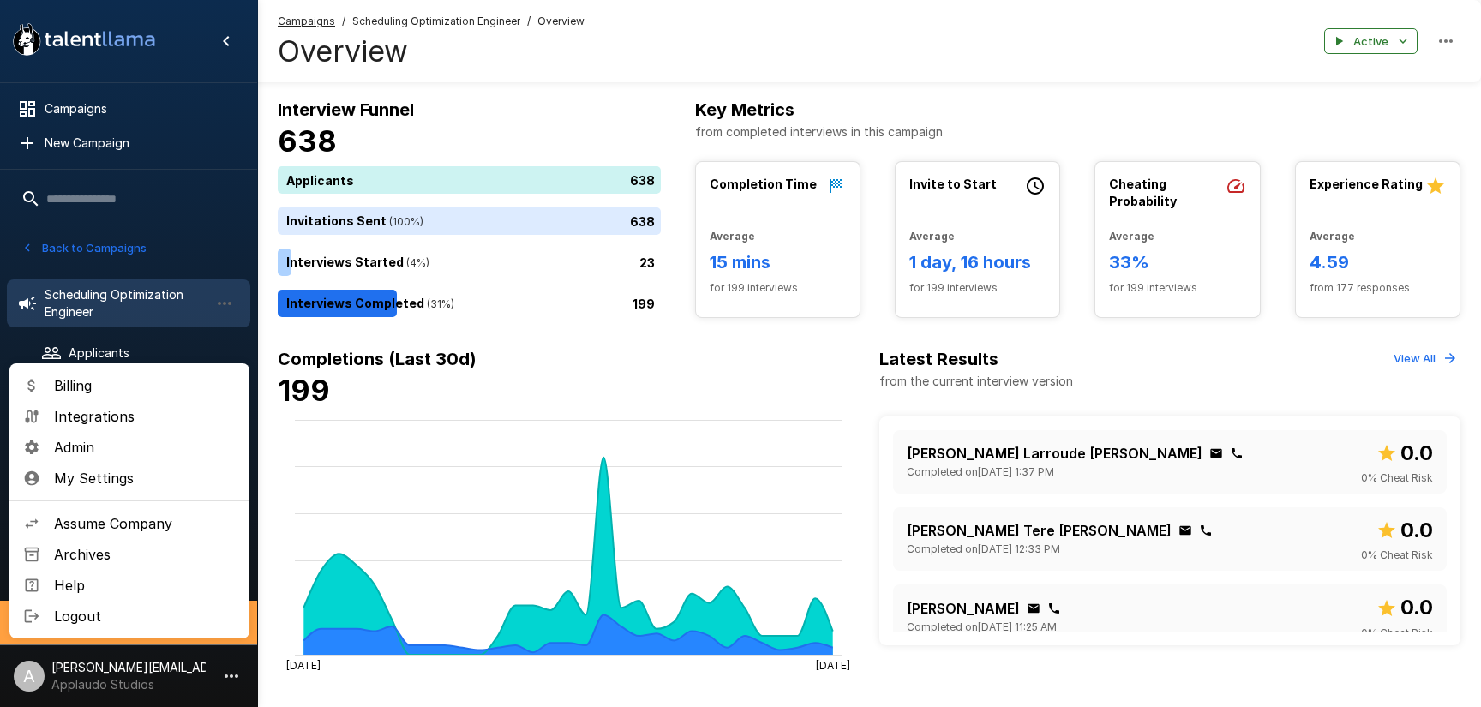
click at [109, 379] on span "Billing" at bounding box center [145, 385] width 182 height 21
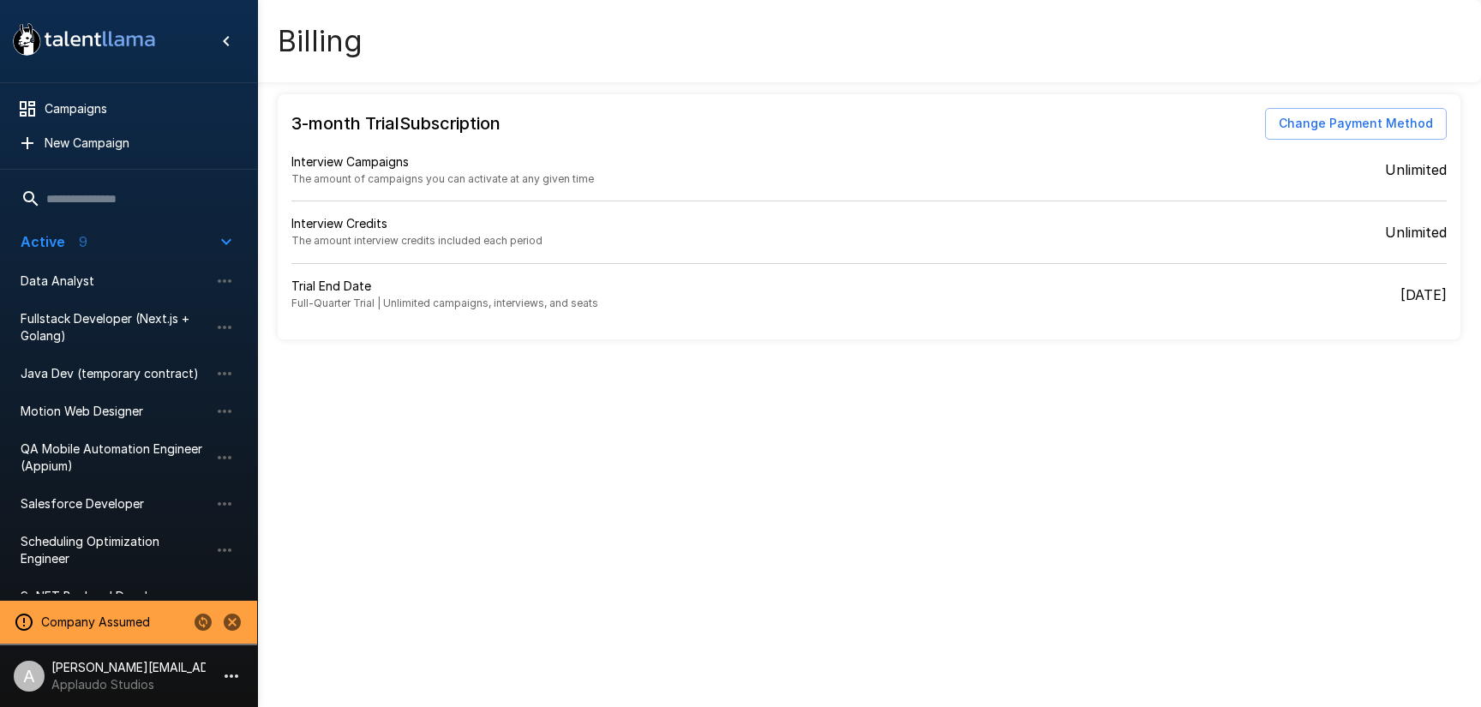
click at [1120, 381] on div "3-month Trial Subscription Change Payment Method Interview Campaigns The amount…" at bounding box center [869, 207] width 1224 height 415
click at [115, 497] on span "Salesforce Developer" at bounding box center [115, 503] width 189 height 17
